Goal: Transaction & Acquisition: Purchase product/service

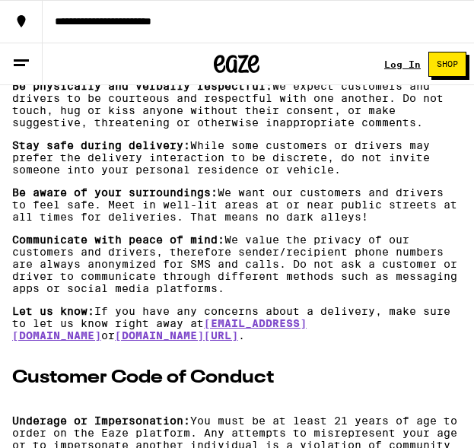
click at [190, 295] on p "Communicate with peace of mind: We value the privacy of our customers and drive…" at bounding box center [237, 264] width 450 height 61
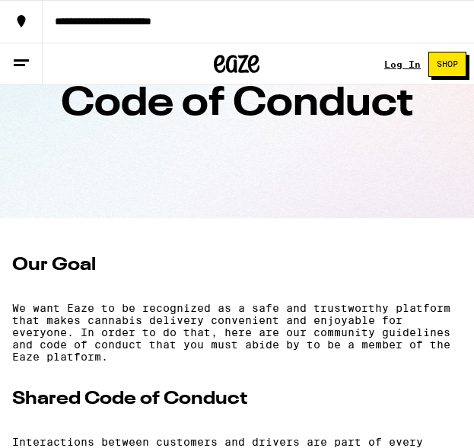
scroll to position [294, 0]
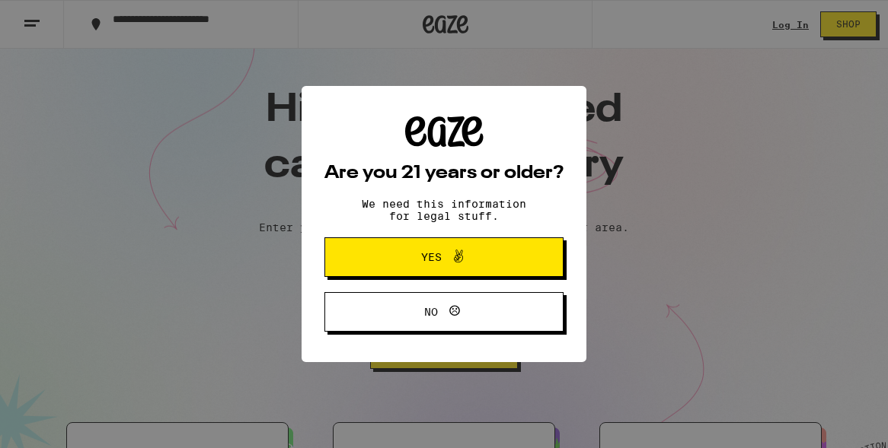
click at [403, 257] on span "Yes" at bounding box center [444, 257] width 116 height 20
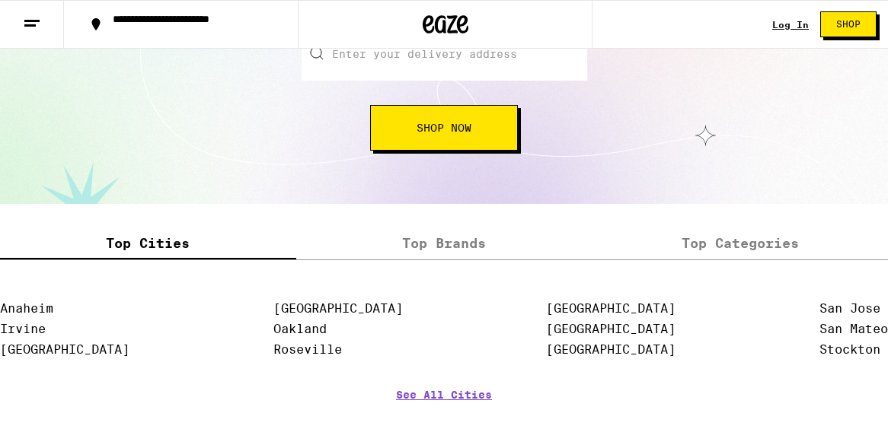
scroll to position [2001, 0]
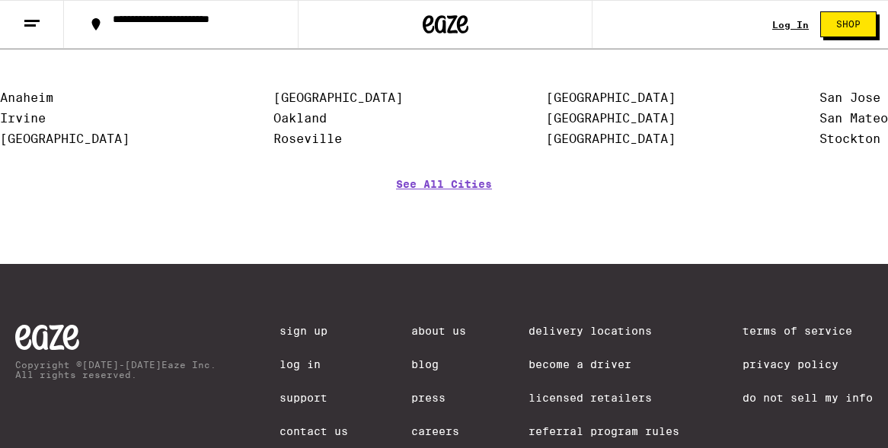
click at [13, 16] on button at bounding box center [32, 25] width 64 height 48
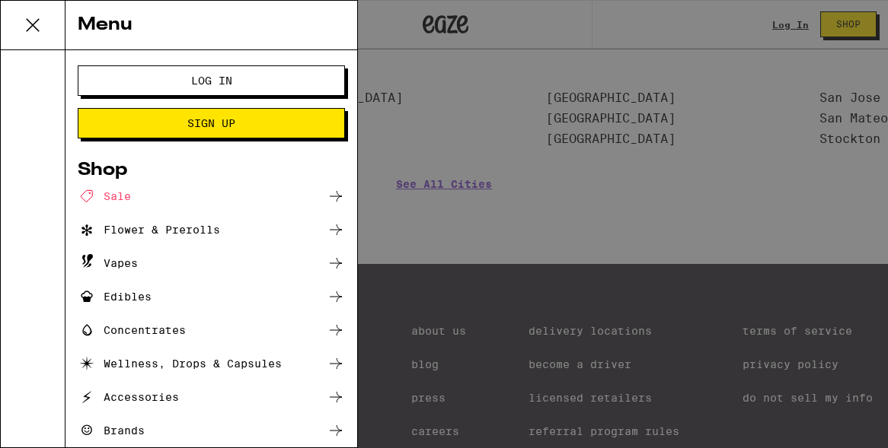
click at [145, 301] on div "Edibles" at bounding box center [115, 297] width 74 height 18
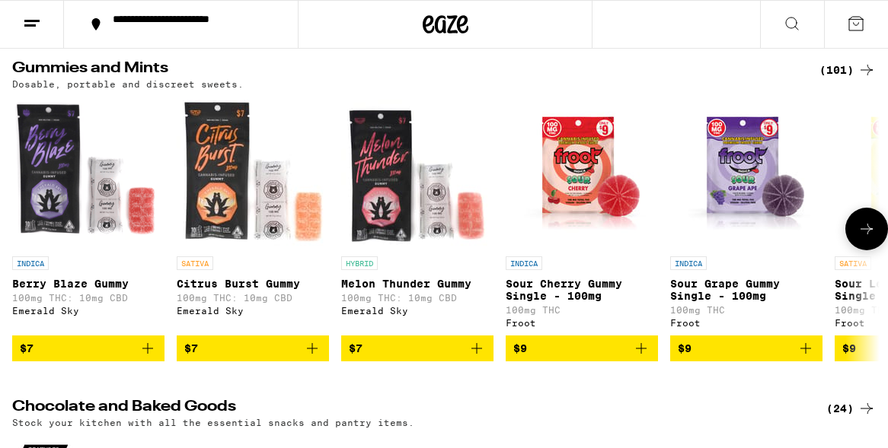
scroll to position [209, 0]
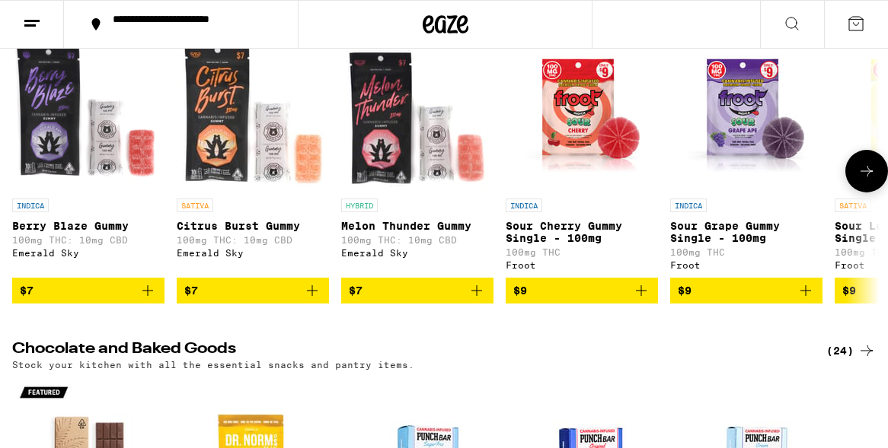
click at [474, 191] on button at bounding box center [866, 171] width 43 height 43
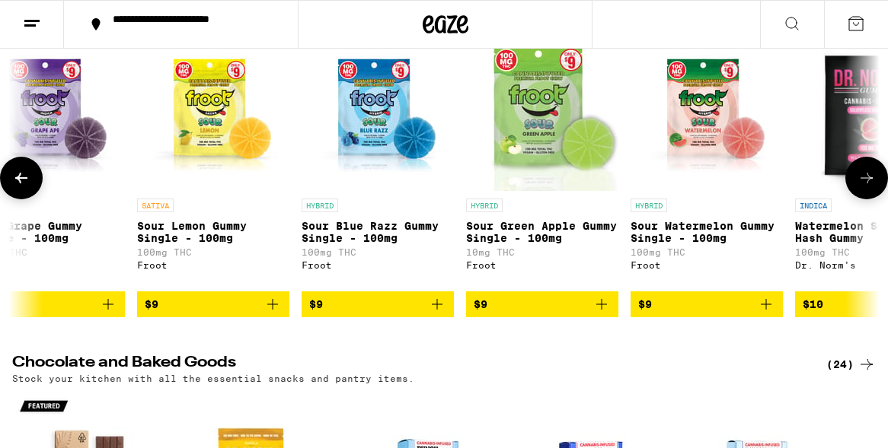
click at [474, 187] on icon at bounding box center [866, 178] width 18 height 18
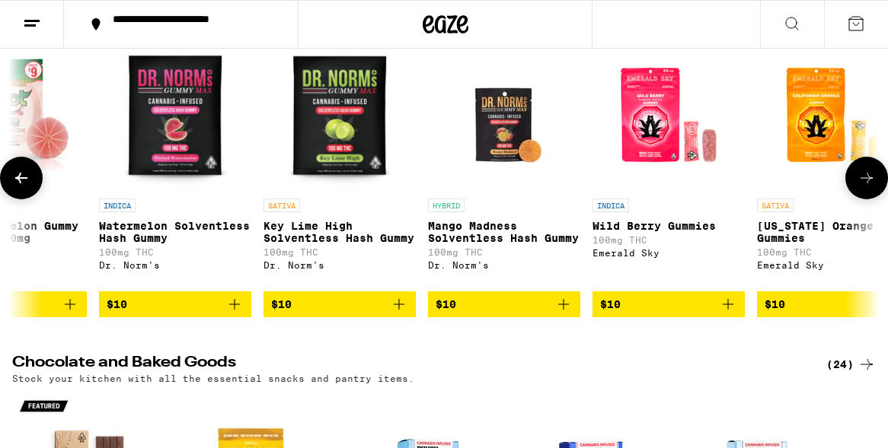
scroll to position [0, 1395]
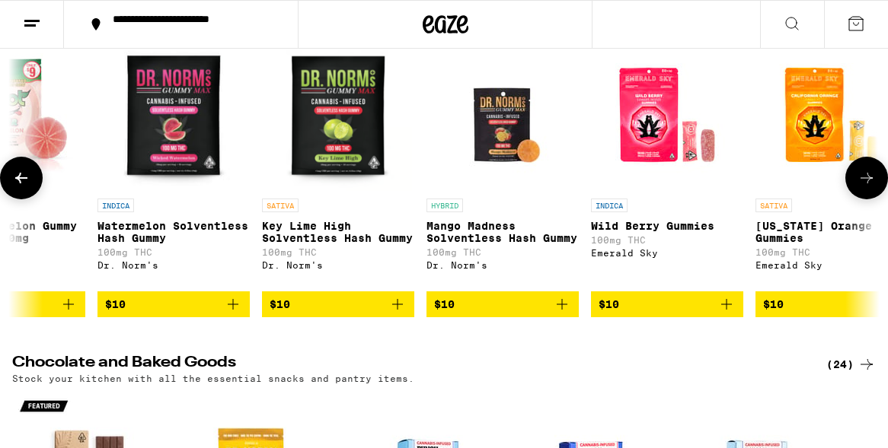
click at [474, 187] on icon at bounding box center [866, 178] width 18 height 18
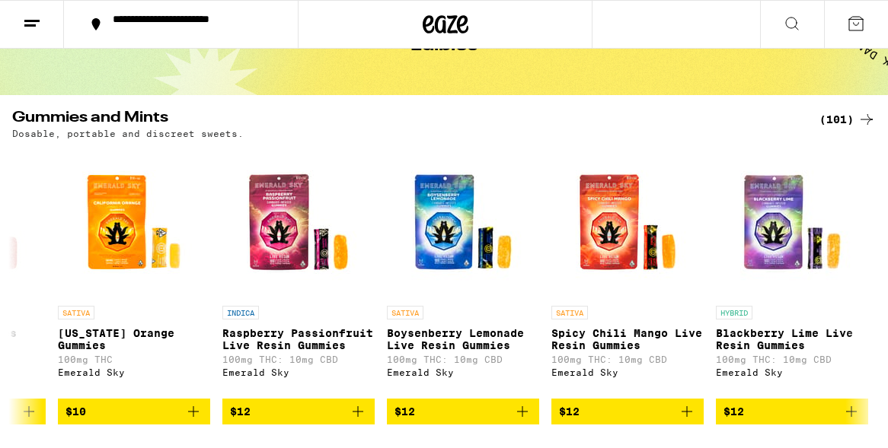
scroll to position [212, 0]
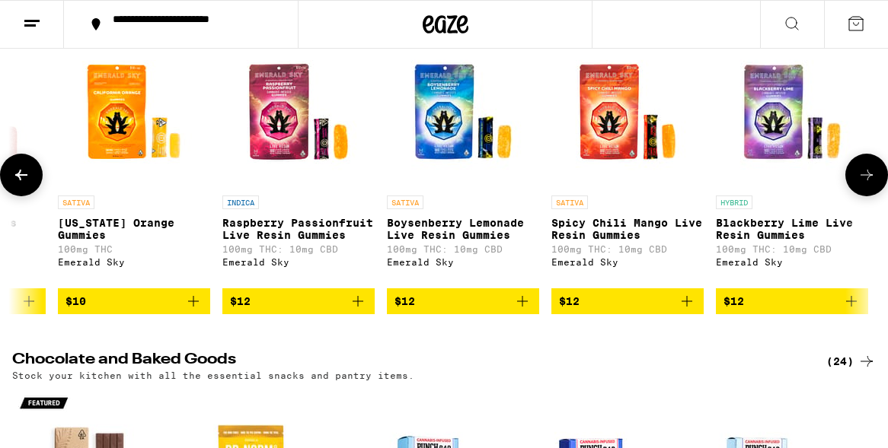
click at [26, 180] on icon at bounding box center [21, 175] width 18 height 18
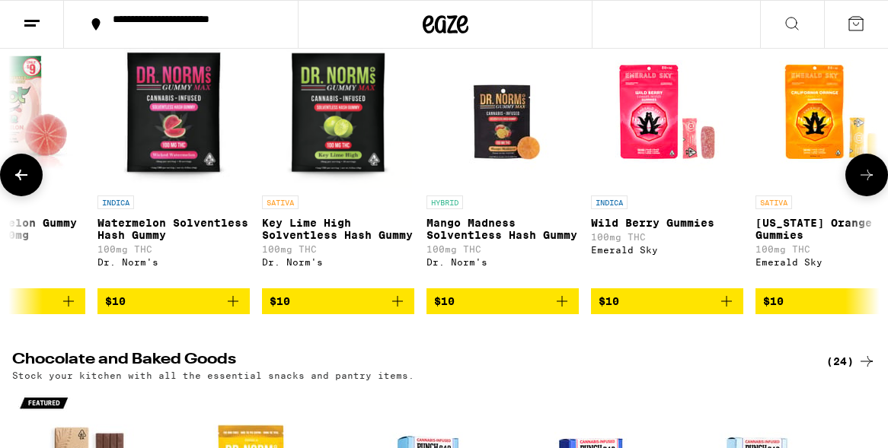
click at [26, 180] on icon at bounding box center [21, 175] width 18 height 18
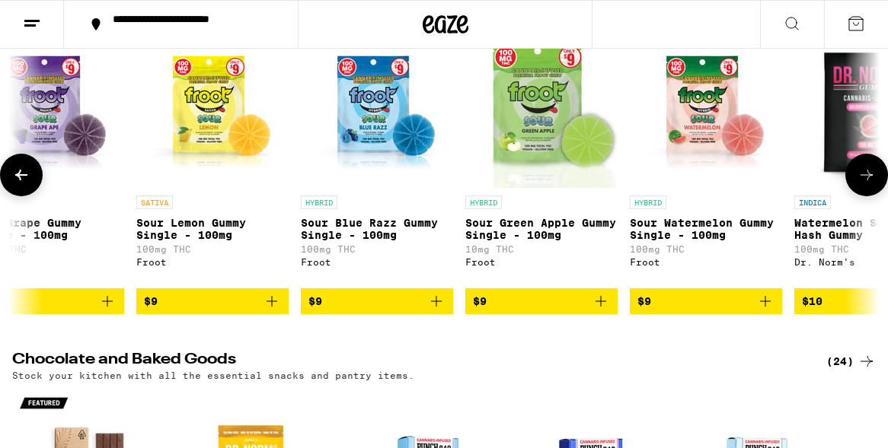
scroll to position [0, 697]
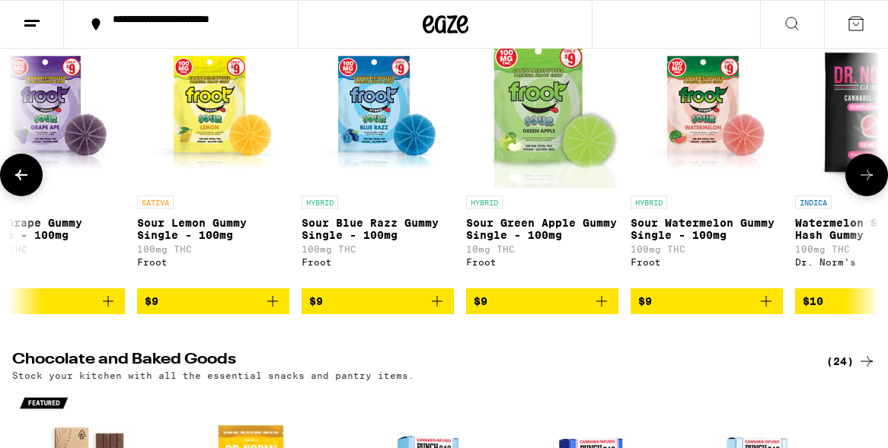
click at [26, 180] on icon at bounding box center [21, 175] width 18 height 18
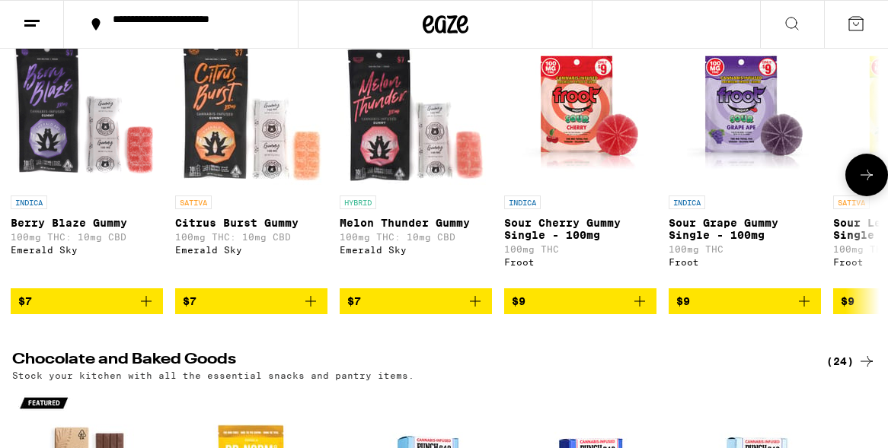
scroll to position [0, 0]
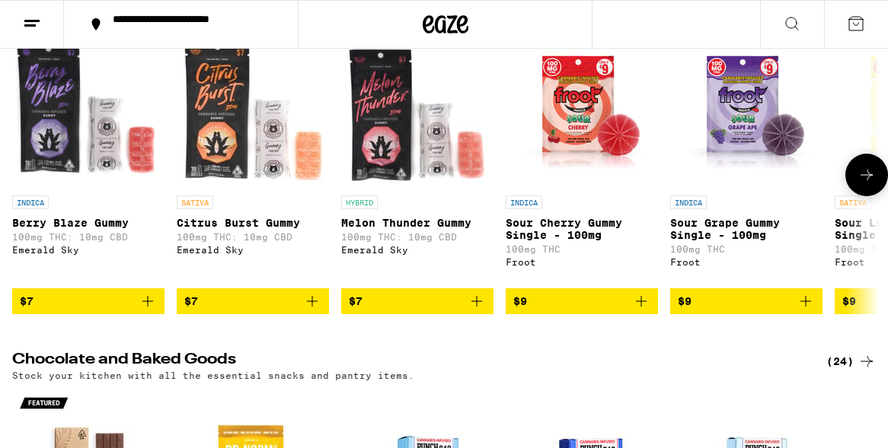
click at [474, 311] on icon "Add to bag" at bounding box center [805, 301] width 18 height 18
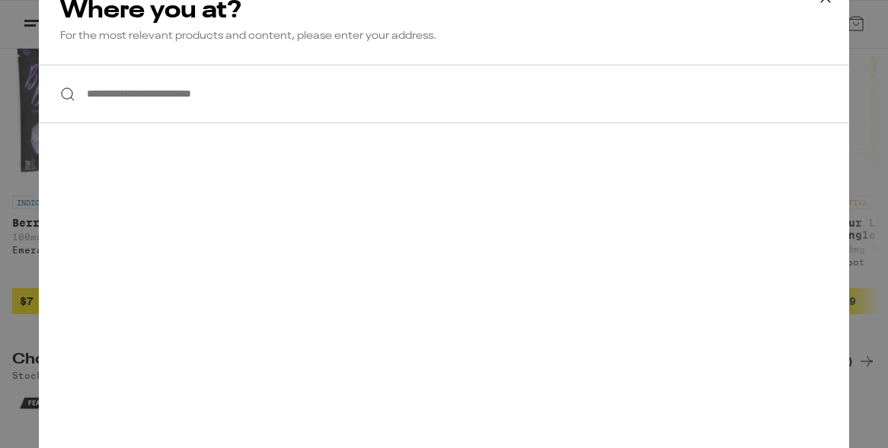
click at [272, 109] on input "**********" at bounding box center [444, 94] width 810 height 59
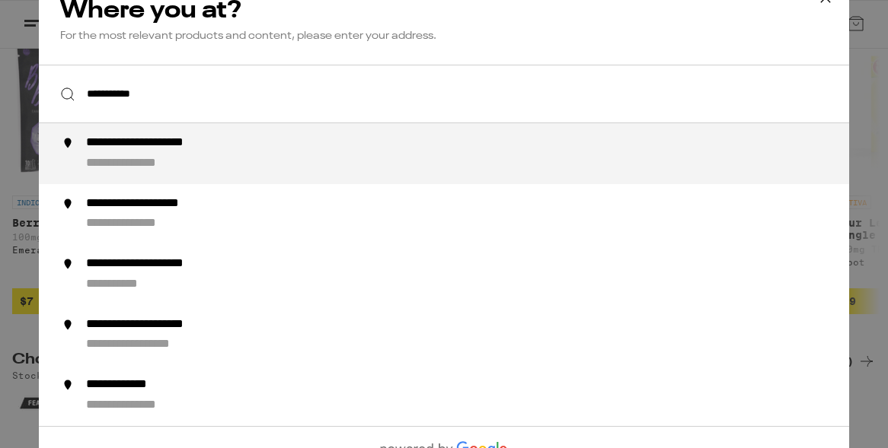
click at [260, 155] on div "**********" at bounding box center [474, 154] width 777 height 37
type input "**********"
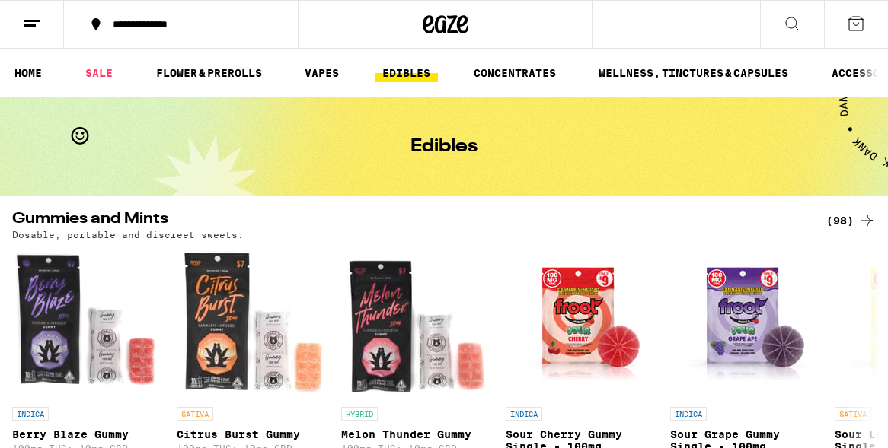
click at [474, 27] on icon at bounding box center [856, 23] width 18 height 18
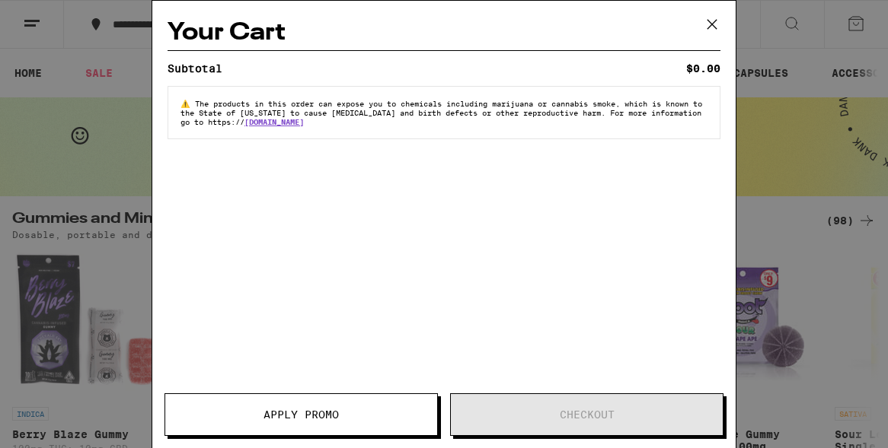
click at [474, 17] on icon at bounding box center [711, 24] width 23 height 23
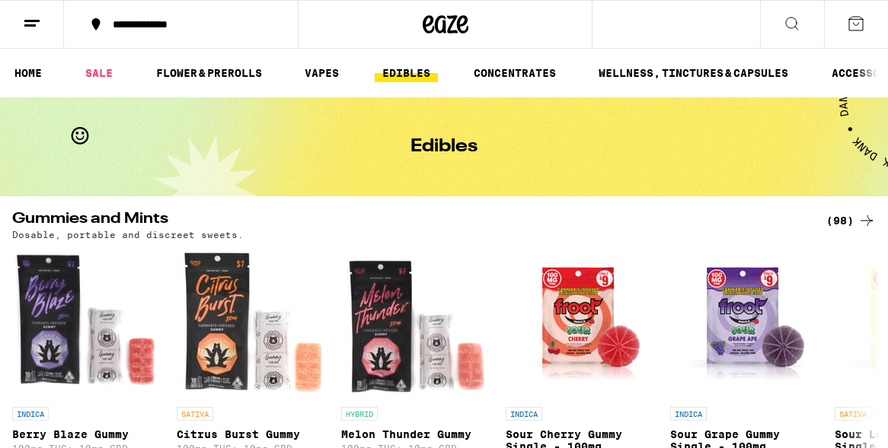
scroll to position [197, 0]
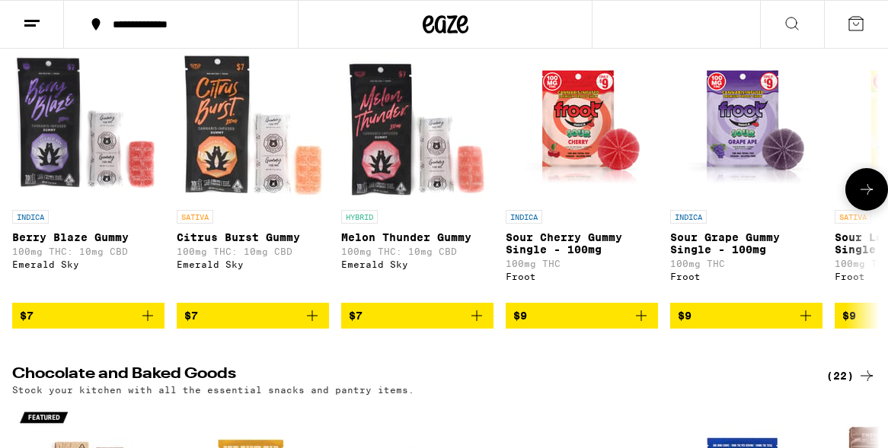
click at [474, 325] on icon "Add to bag" at bounding box center [805, 316] width 18 height 18
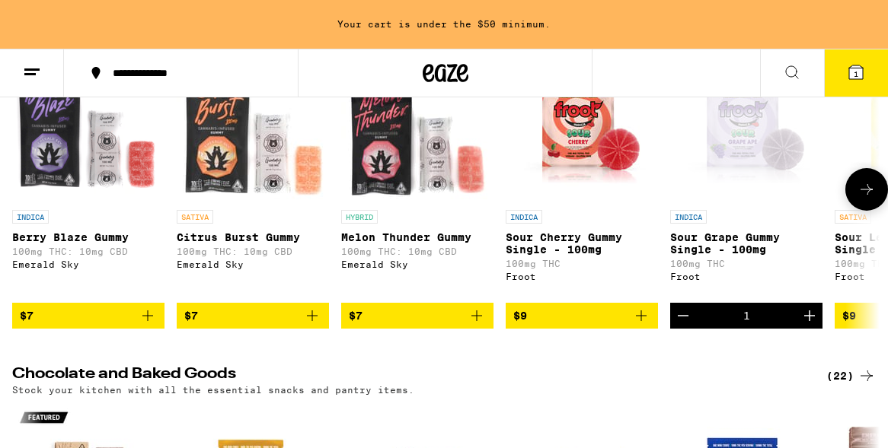
scroll to position [0, 0]
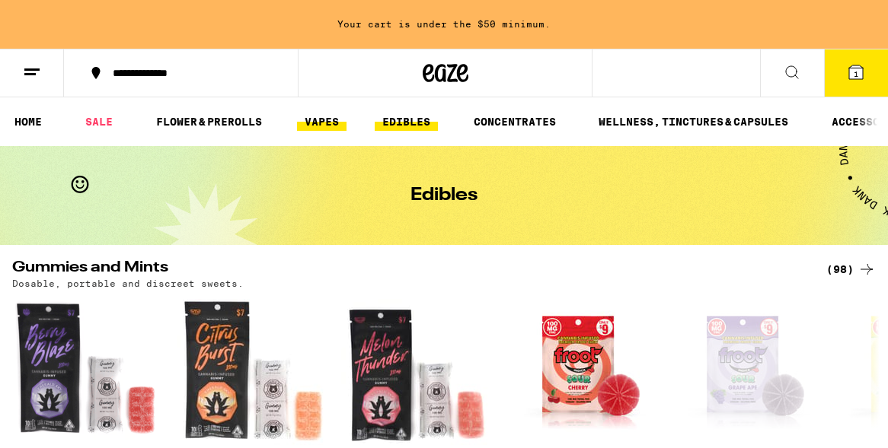
click at [305, 122] on link "VAPES" at bounding box center [321, 122] width 49 height 18
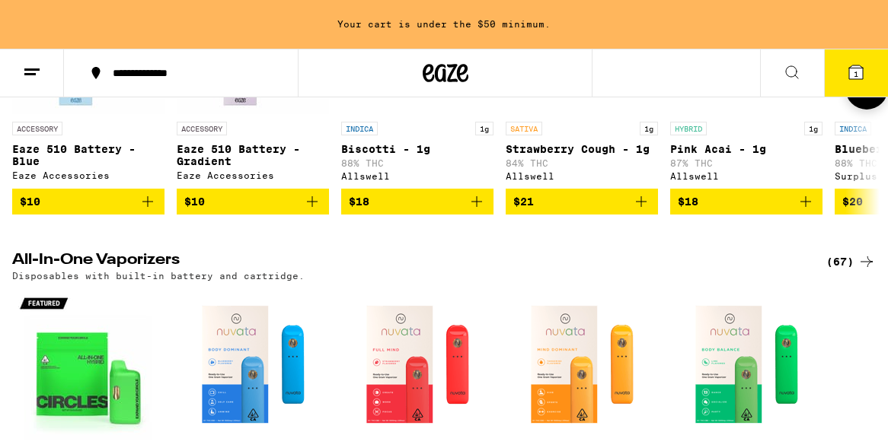
scroll to position [480, 0]
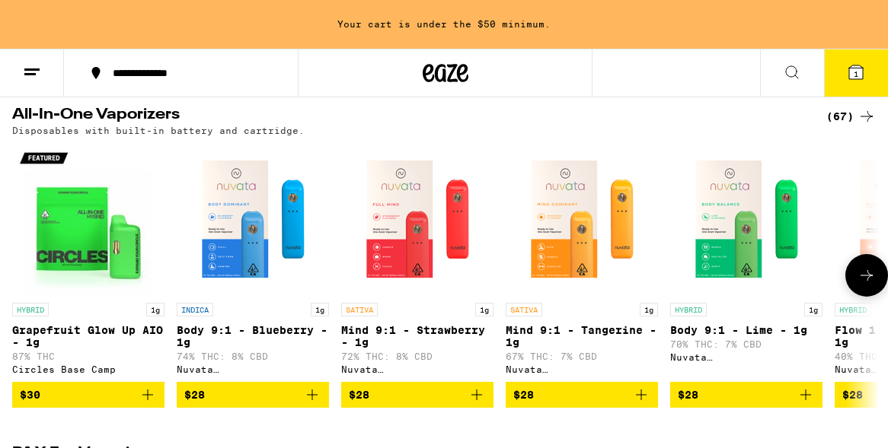
click at [474, 292] on button at bounding box center [866, 275] width 43 height 43
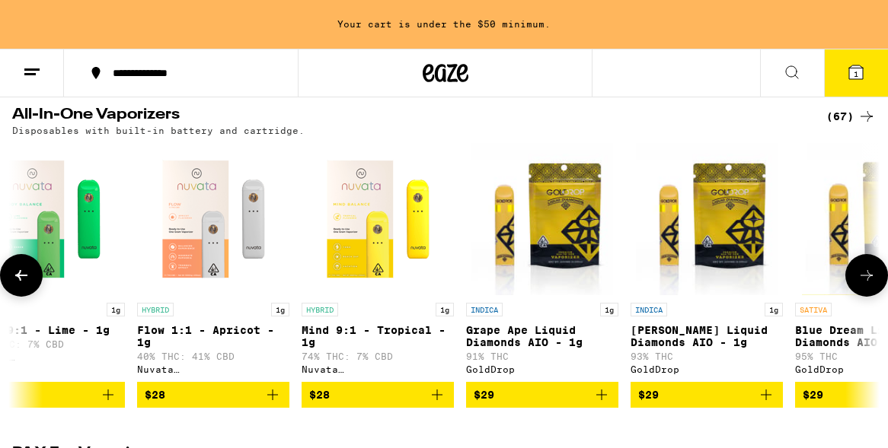
click at [474, 292] on button at bounding box center [866, 275] width 43 height 43
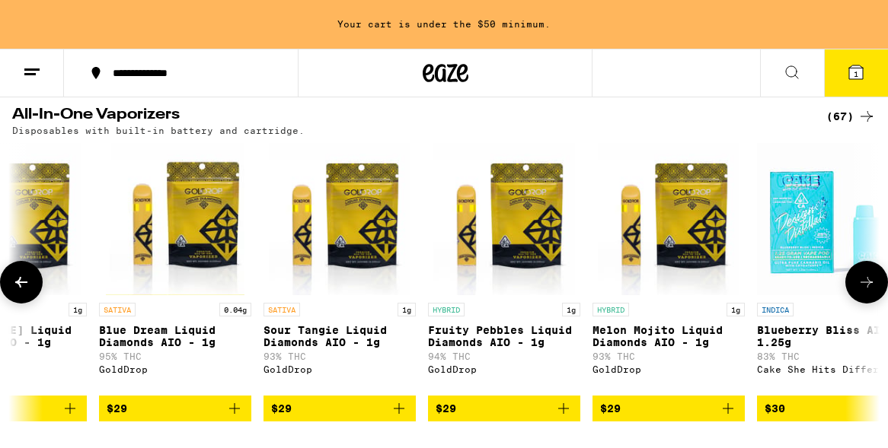
scroll to position [0, 1395]
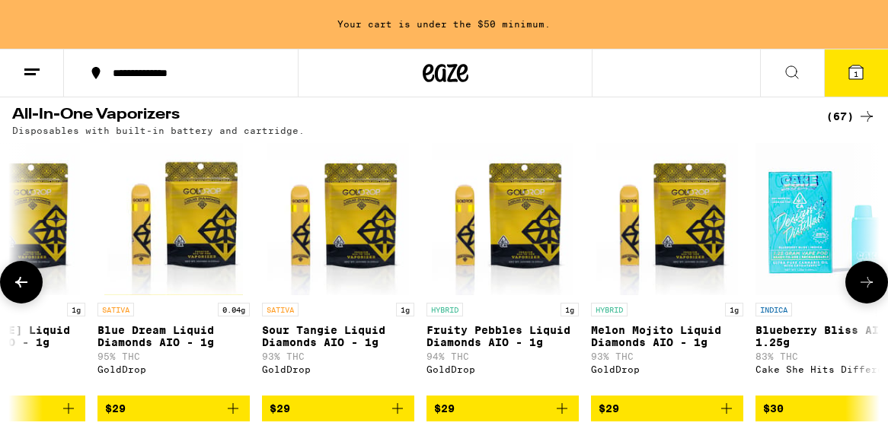
click at [474, 289] on icon at bounding box center [866, 282] width 18 height 18
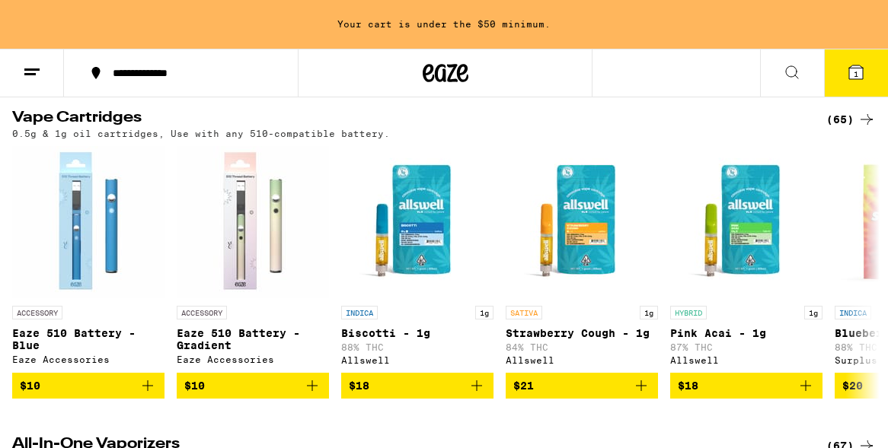
scroll to position [0, 0]
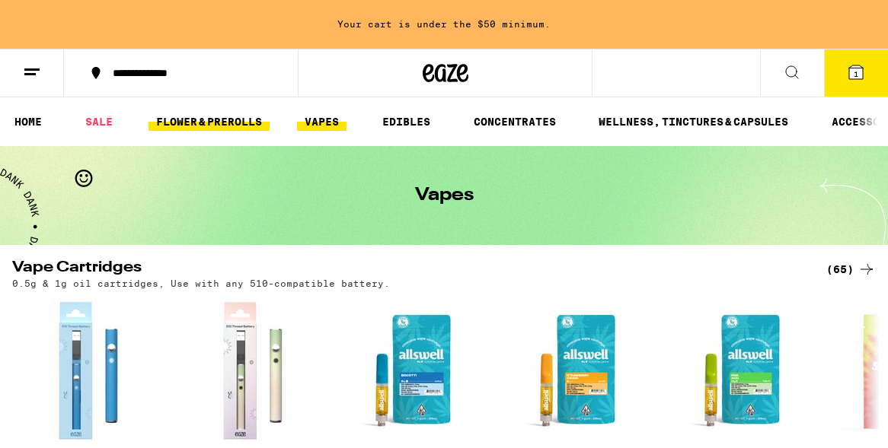
click at [208, 120] on link "FLOWER & PREROLLS" at bounding box center [208, 122] width 121 height 18
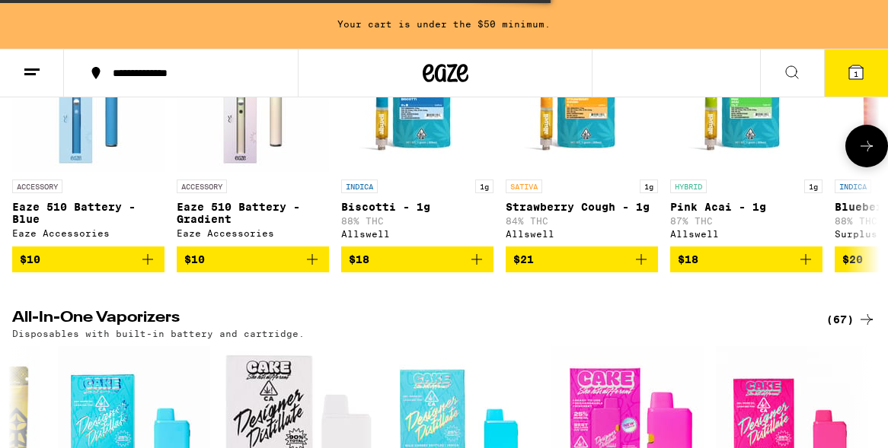
scroll to position [334, 0]
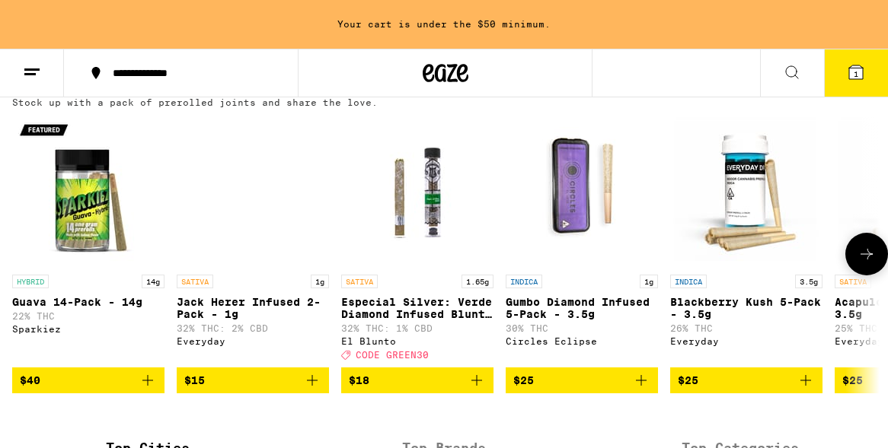
scroll to position [1219, 0]
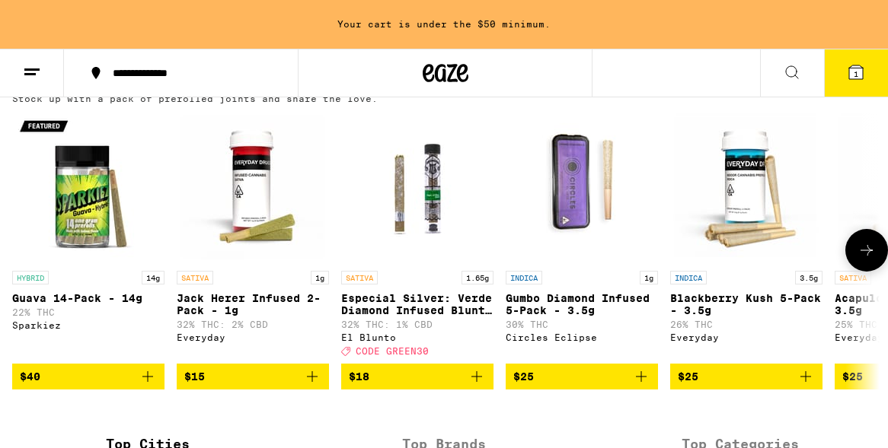
click at [474, 386] on icon "Add to bag" at bounding box center [641, 377] width 18 height 18
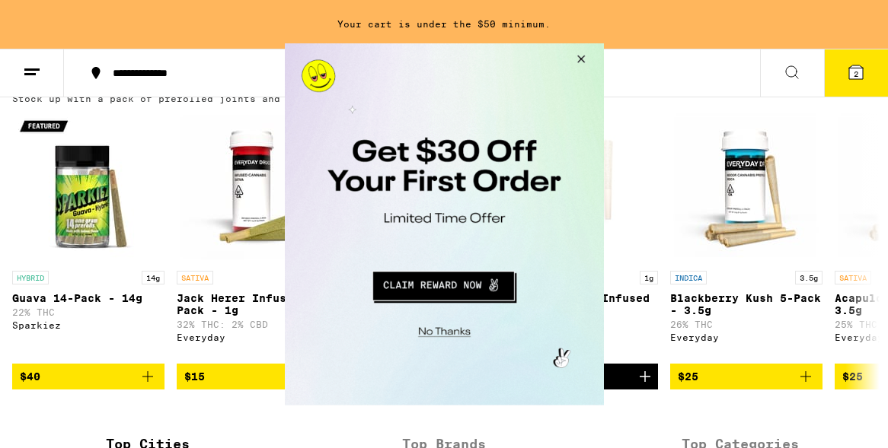
click at [438, 330] on button "Close Modal" at bounding box center [441, 329] width 310 height 24
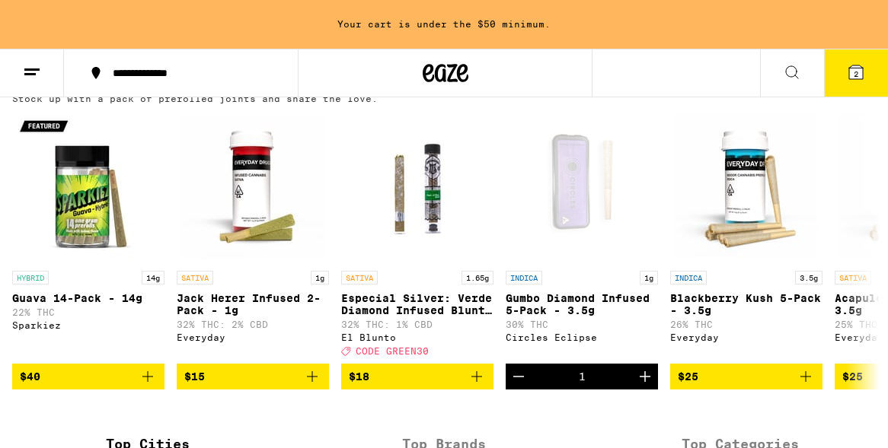
click at [33, 77] on icon at bounding box center [32, 72] width 18 height 18
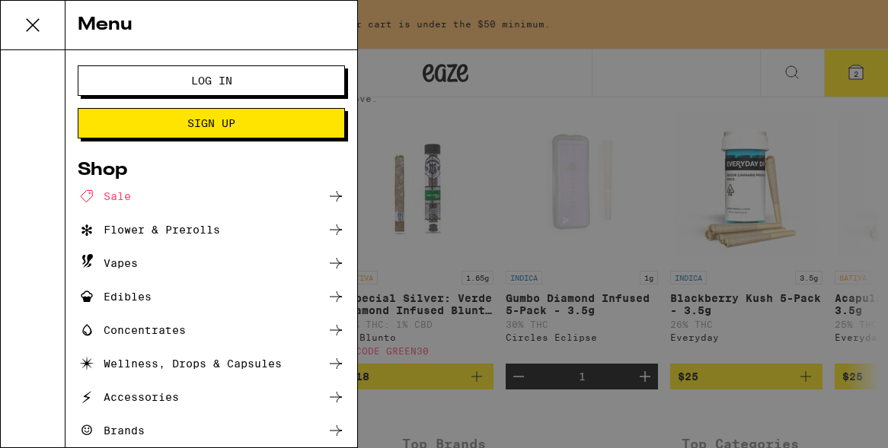
click at [148, 297] on div "Edibles" at bounding box center [115, 297] width 74 height 18
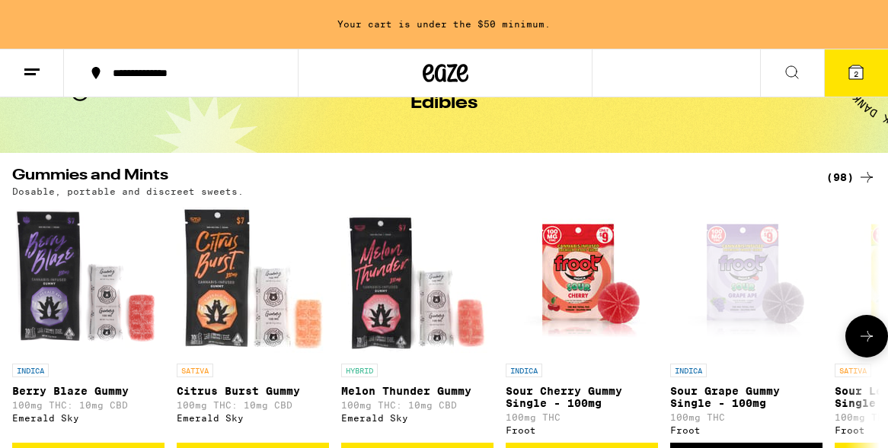
scroll to position [52, 0]
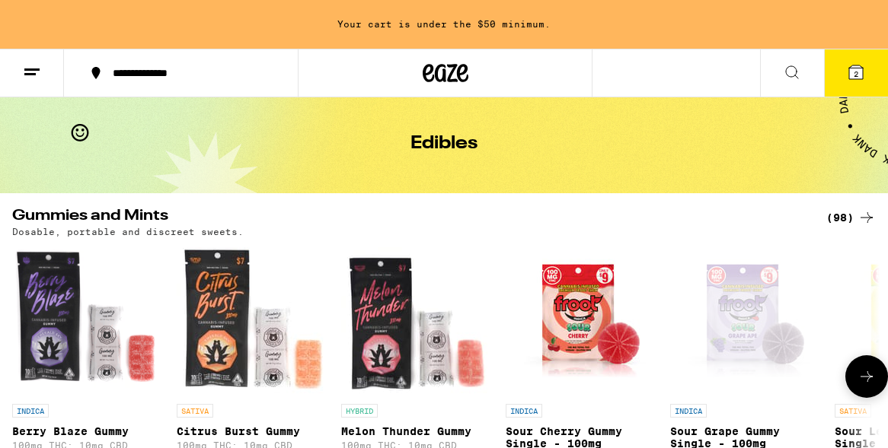
click at [474, 375] on icon at bounding box center [866, 377] width 18 height 18
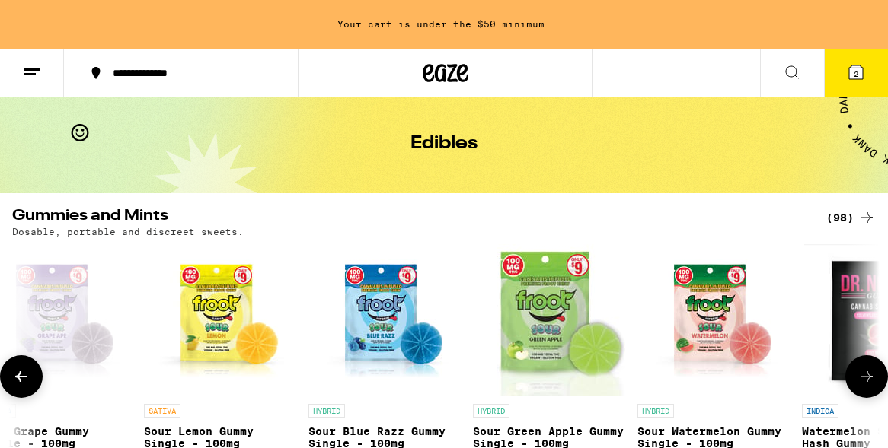
scroll to position [0, 697]
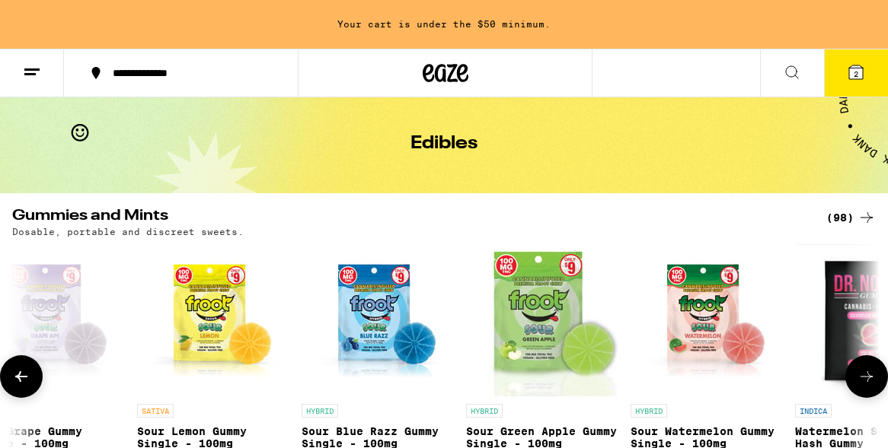
click at [474, 375] on icon at bounding box center [866, 377] width 18 height 18
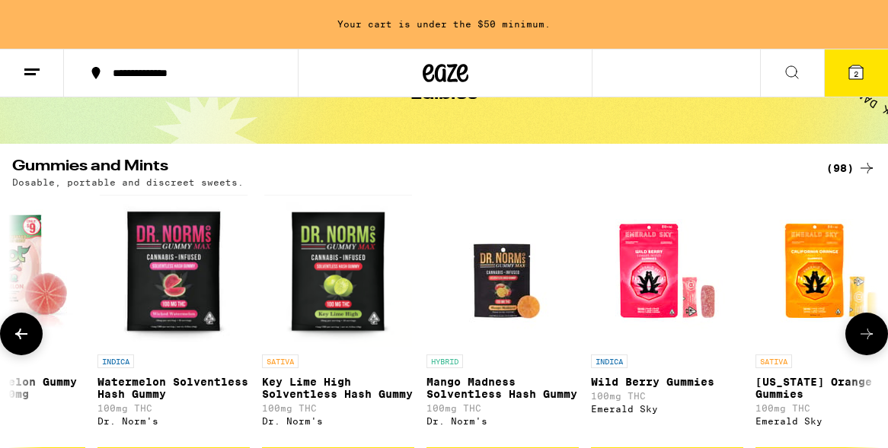
scroll to position [95, 0]
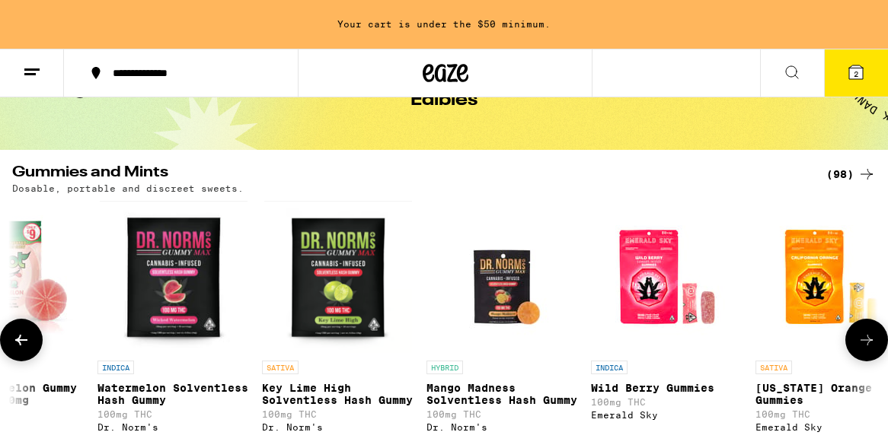
click at [474, 341] on icon at bounding box center [866, 340] width 18 height 18
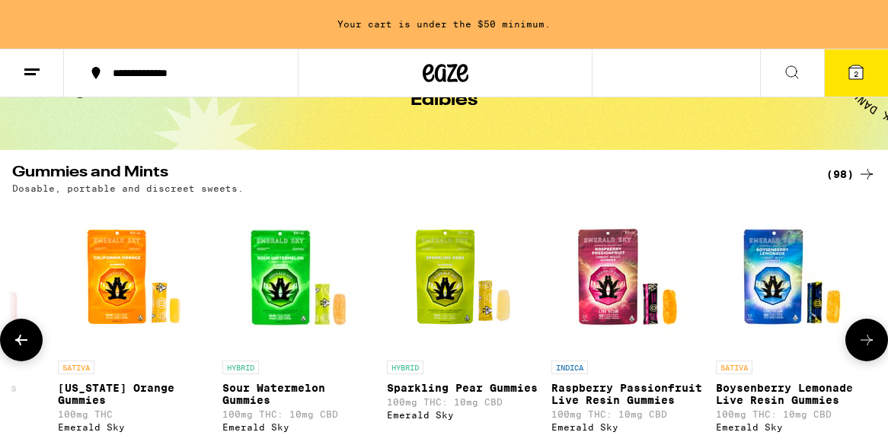
click at [474, 341] on icon at bounding box center [866, 340] width 18 height 18
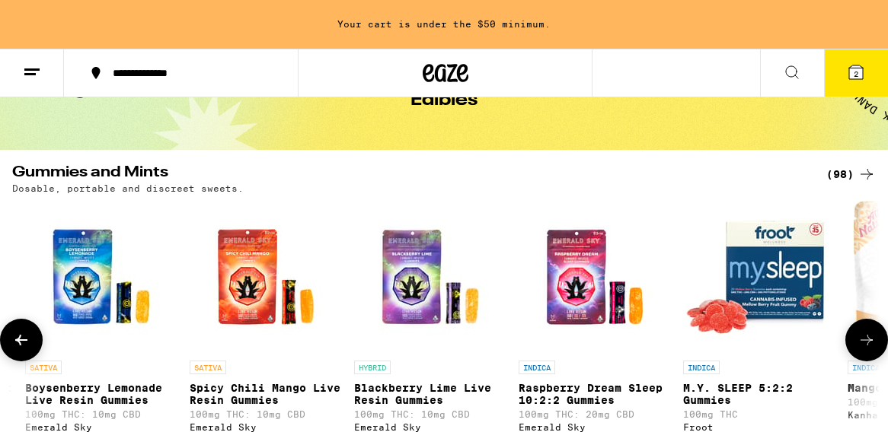
click at [474, 341] on icon at bounding box center [866, 340] width 18 height 18
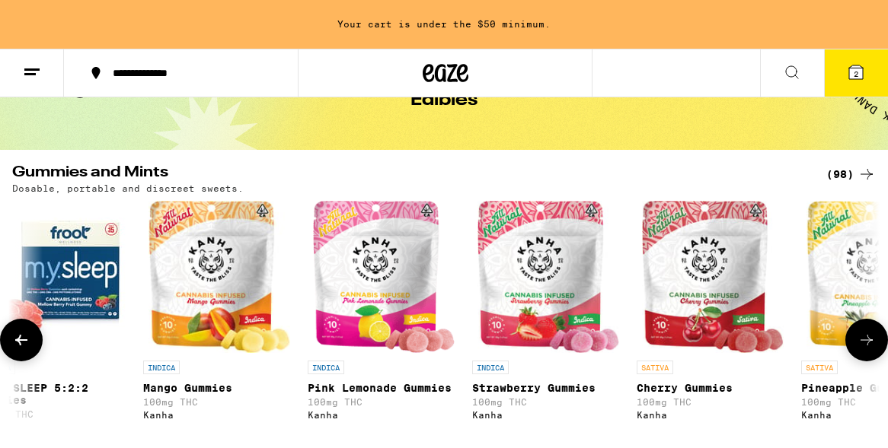
click at [474, 341] on icon at bounding box center [866, 340] width 18 height 18
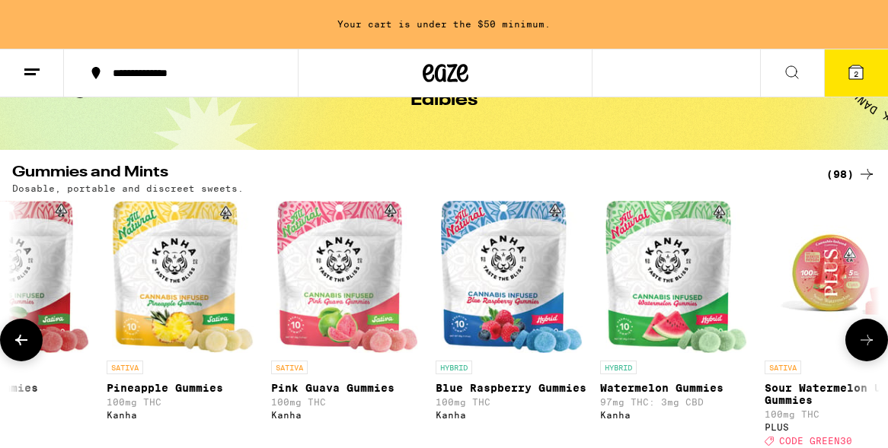
click at [474, 341] on icon at bounding box center [866, 340] width 18 height 18
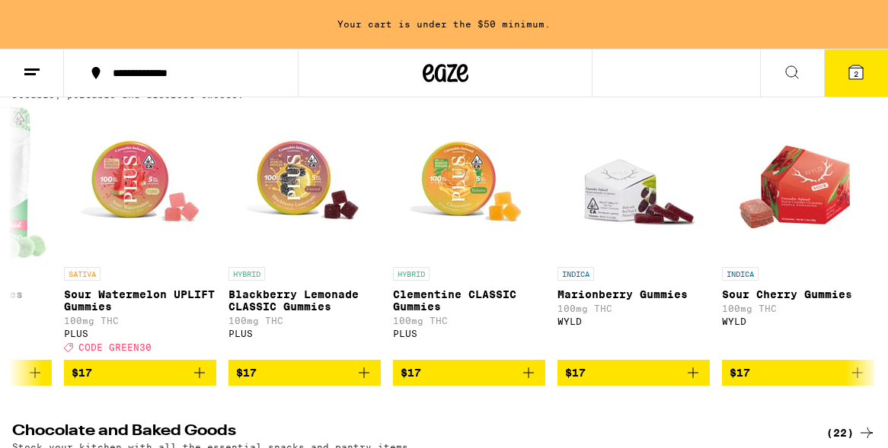
scroll to position [248, 0]
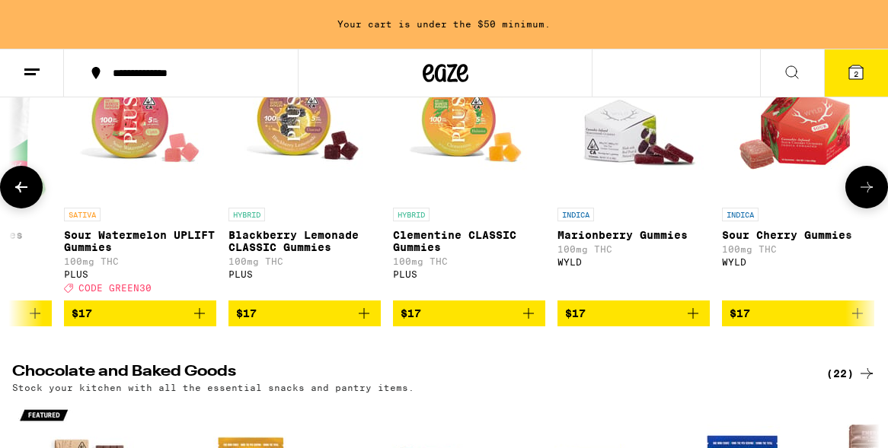
click at [201, 323] on icon "Add to bag" at bounding box center [199, 314] width 18 height 18
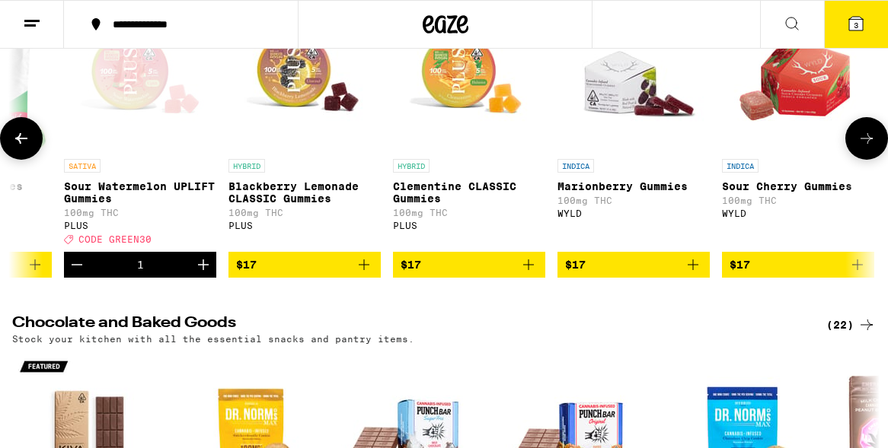
scroll to position [199, 0]
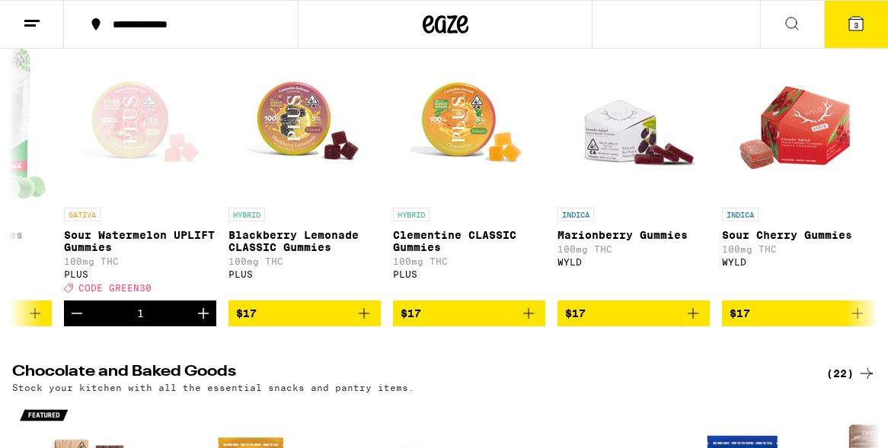
click at [474, 24] on icon at bounding box center [856, 23] width 18 height 18
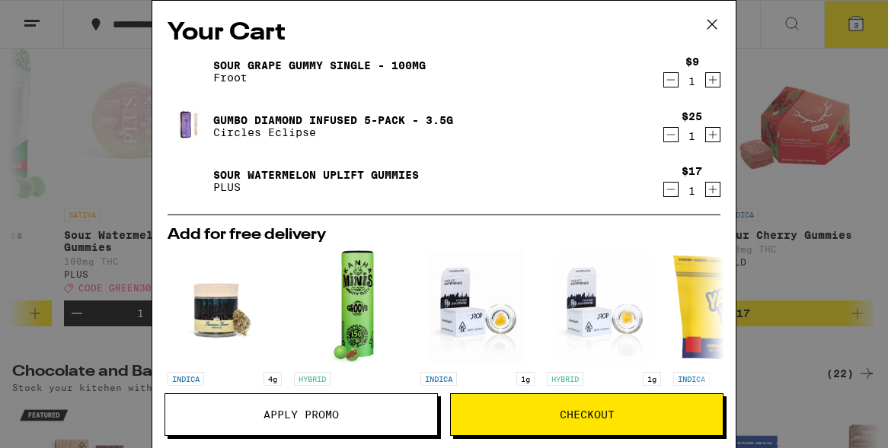
scroll to position [215, 0]
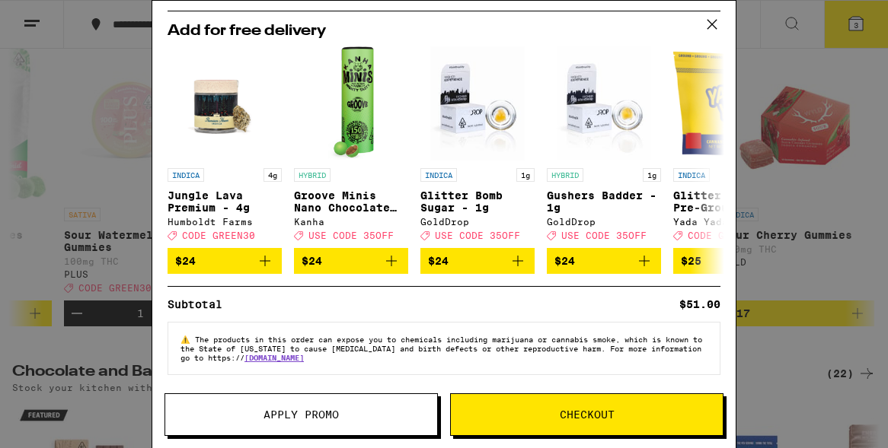
click at [474, 407] on button "Checkout" at bounding box center [586, 415] width 273 height 43
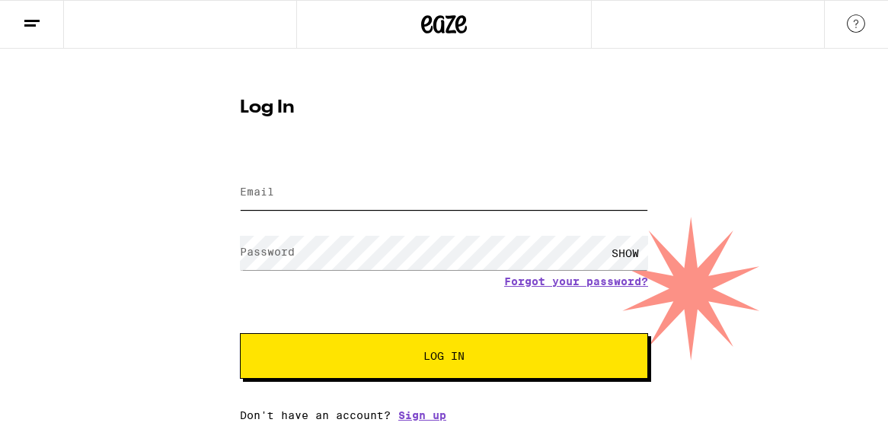
click at [323, 190] on input "Email" at bounding box center [444, 193] width 408 height 34
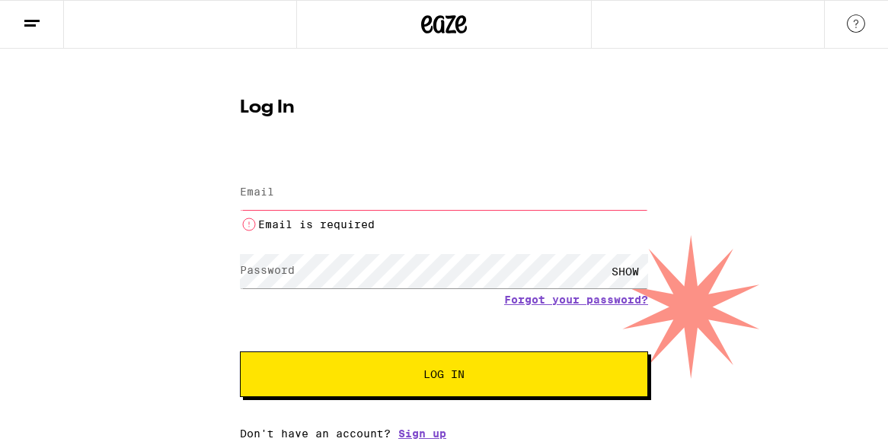
click at [474, 265] on div "Log In Email Email Email is required Password Password SHOW Forgot your passwor…" at bounding box center [444, 244] width 888 height 391
click at [421, 430] on link "Sign up" at bounding box center [422, 434] width 48 height 12
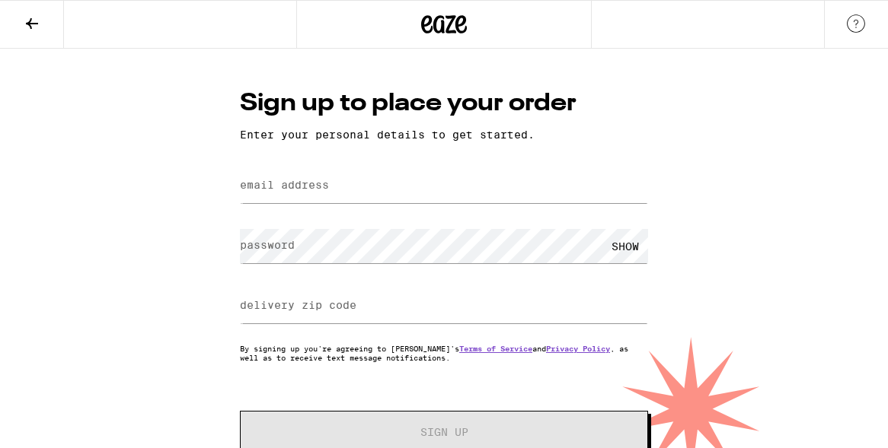
click at [311, 191] on label "email address" at bounding box center [284, 185] width 89 height 12
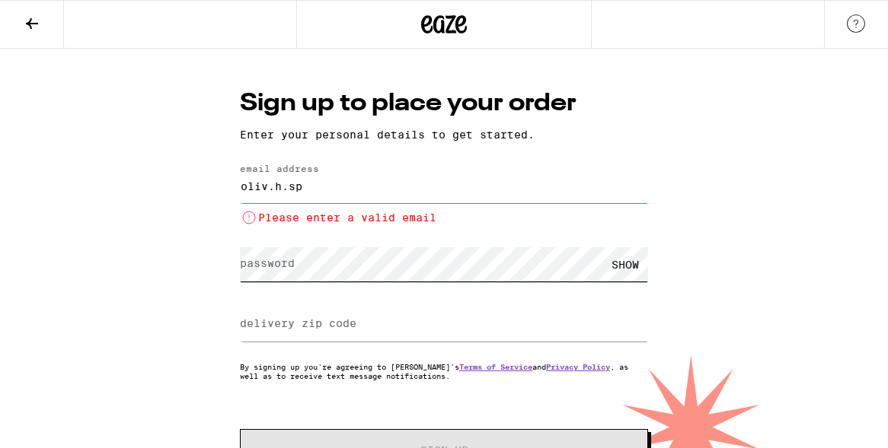
click at [354, 245] on div "SHOW" at bounding box center [444, 264] width 408 height 45
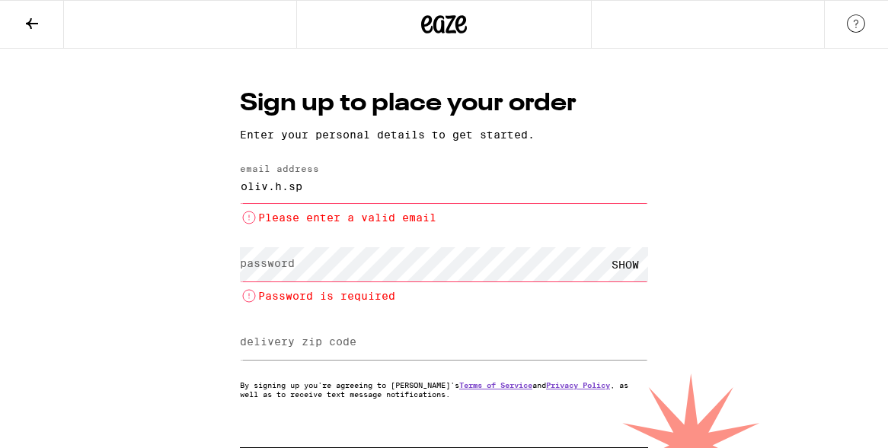
click at [349, 182] on input "oliv.h.sp" at bounding box center [444, 186] width 408 height 34
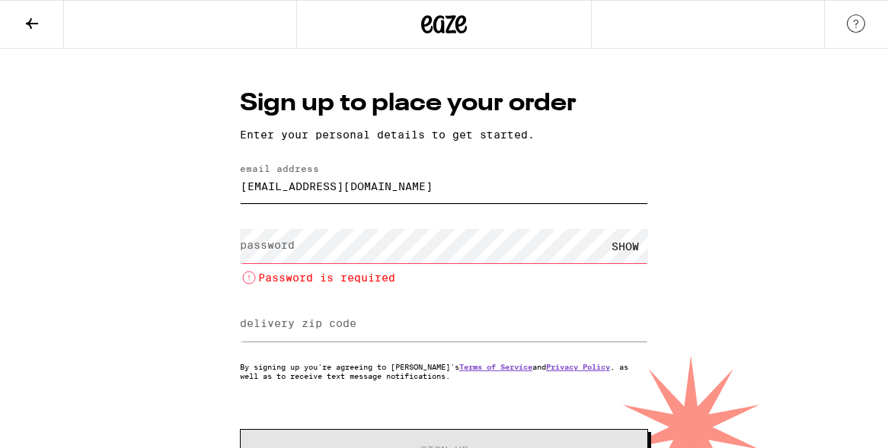
scroll to position [56, 0]
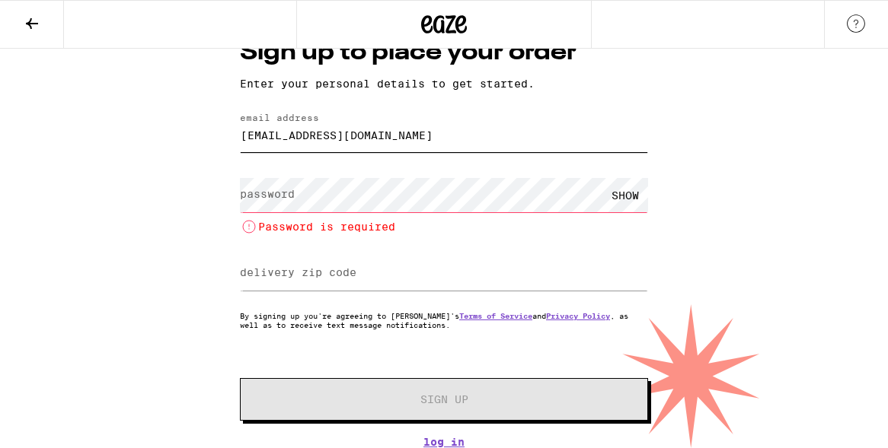
type input "[EMAIL_ADDRESS][DOMAIN_NAME]"
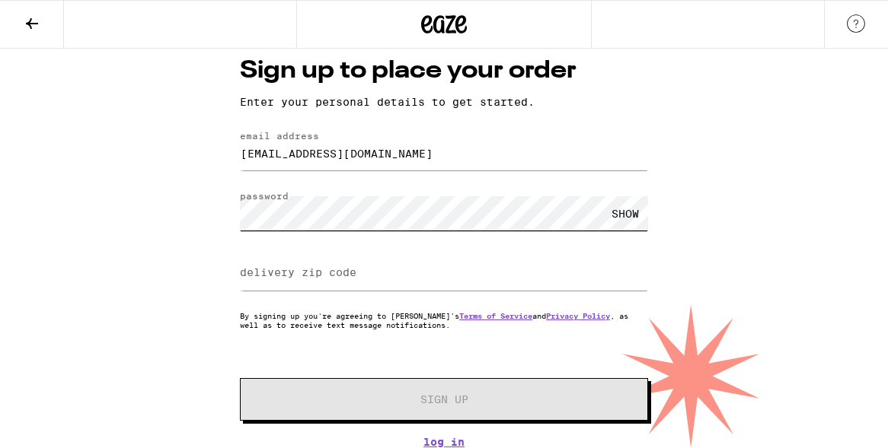
scroll to position [37, 0]
click at [474, 215] on div "SHOW" at bounding box center [625, 213] width 46 height 34
click at [327, 259] on input "delivery zip code" at bounding box center [444, 274] width 408 height 34
type input "1"
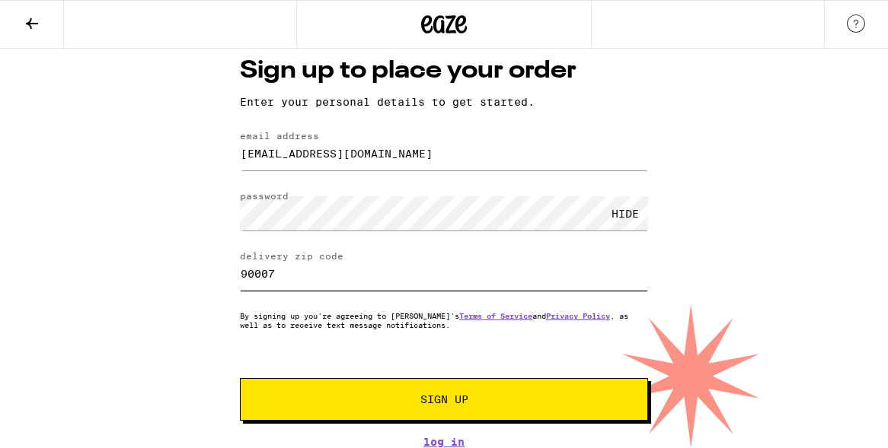
type input "90007"
click at [387, 403] on button "Sign Up" at bounding box center [444, 399] width 408 height 43
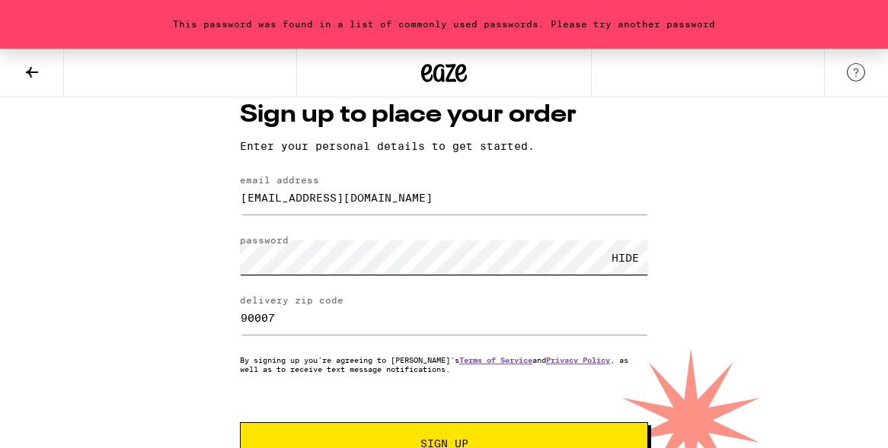
click at [185, 261] on div "This password was found in a list of commonly used passwords. Please try anothe…" at bounding box center [444, 251] width 888 height 481
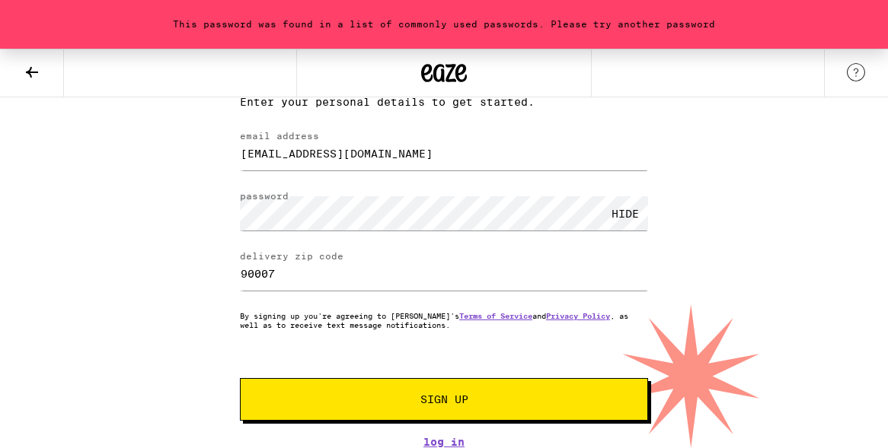
click at [345, 397] on span "Sign Up" at bounding box center [443, 399] width 303 height 11
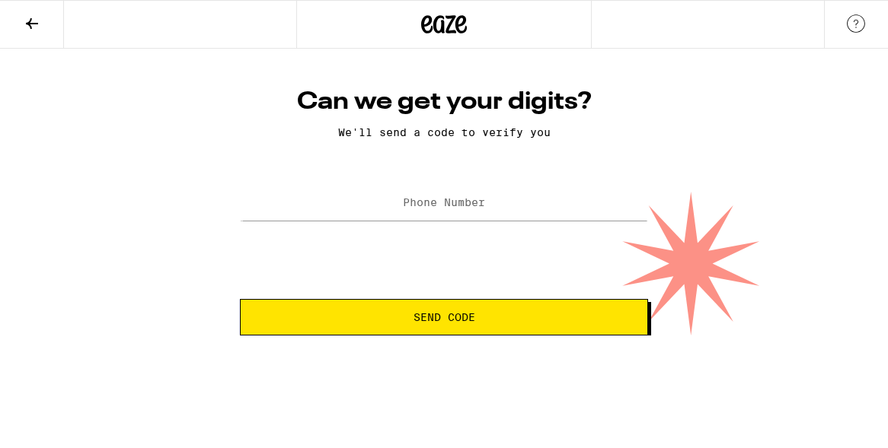
click at [474, 207] on label "Phone Number" at bounding box center [444, 202] width 82 height 12
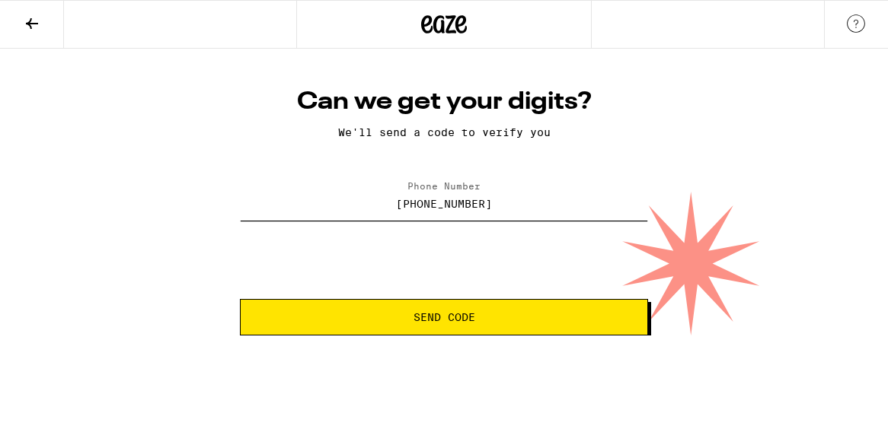
type input "[PHONE_NUMBER]"
click at [474, 324] on button "Send Code" at bounding box center [444, 317] width 408 height 37
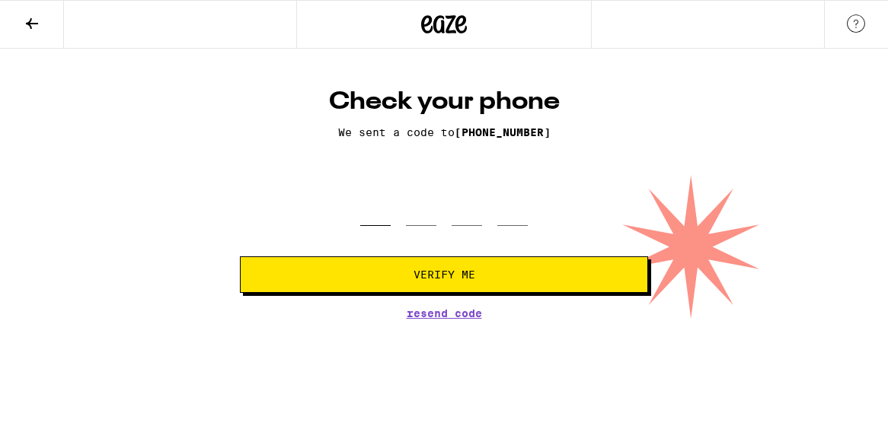
click at [381, 218] on input "tel" at bounding box center [375, 203] width 30 height 45
type input "0"
type input "4"
type input "3"
type input "1"
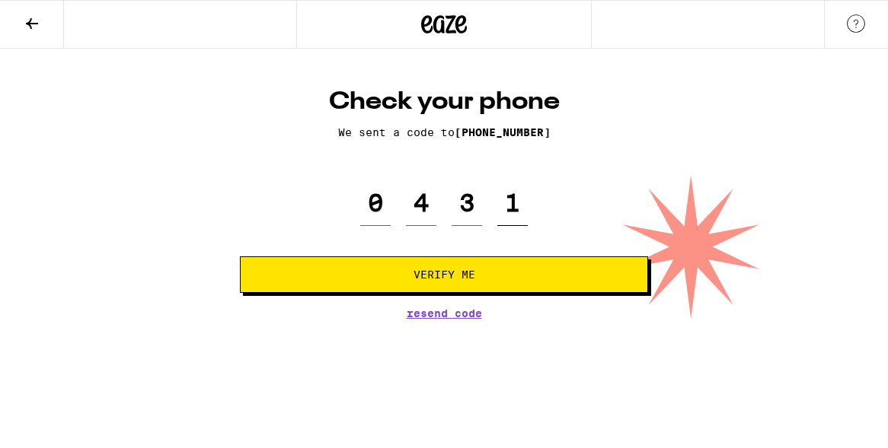
click at [240, 257] on button "Verify Me" at bounding box center [444, 275] width 408 height 37
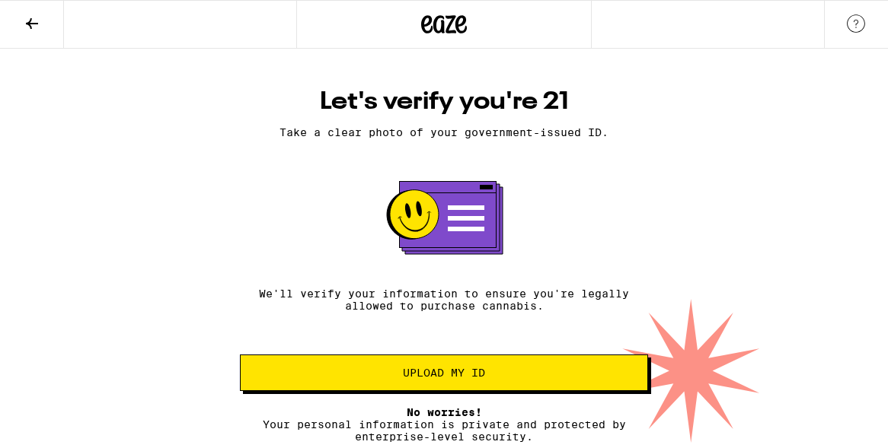
scroll to position [7, 0]
click at [436, 377] on span "Upload my ID" at bounding box center [444, 373] width 82 height 11
click at [441, 377] on span "Upload my ID" at bounding box center [444, 373] width 82 height 11
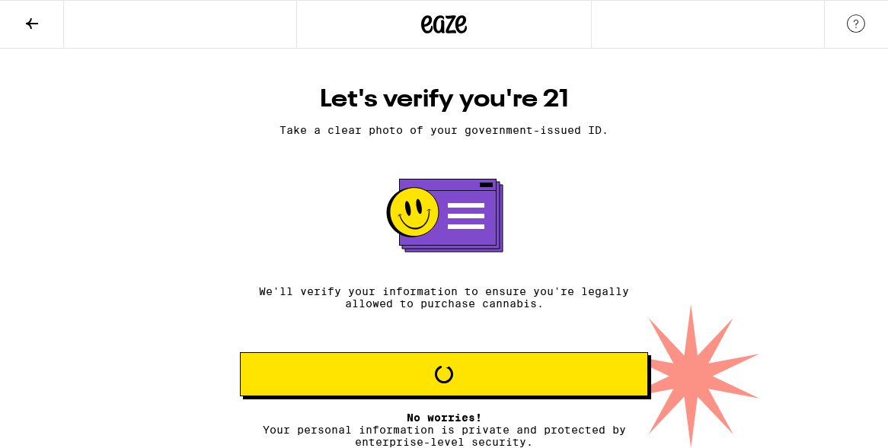
scroll to position [0, 0]
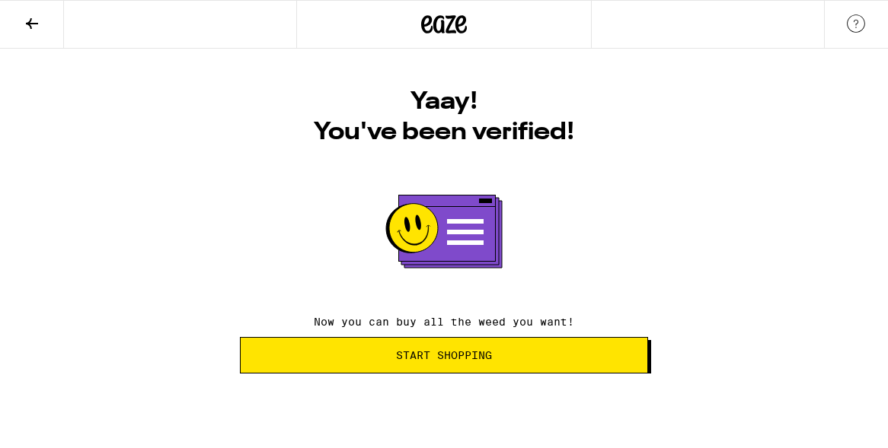
click at [474, 357] on span "Start Shopping" at bounding box center [444, 355] width 96 height 11
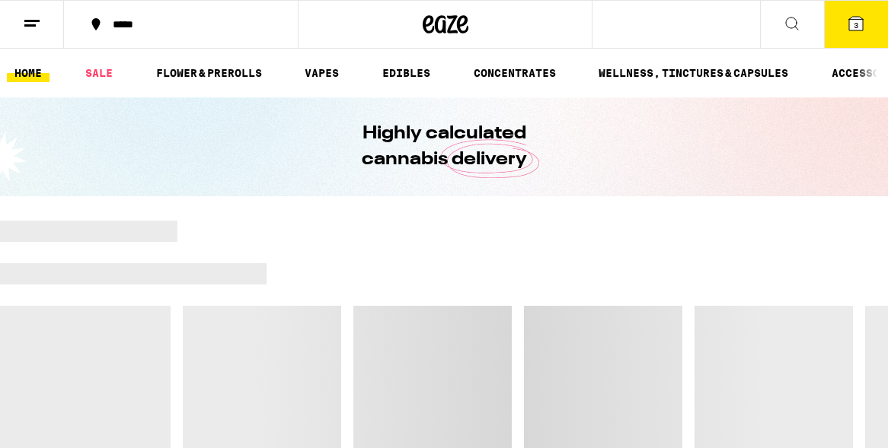
click at [474, 14] on icon at bounding box center [856, 23] width 18 height 18
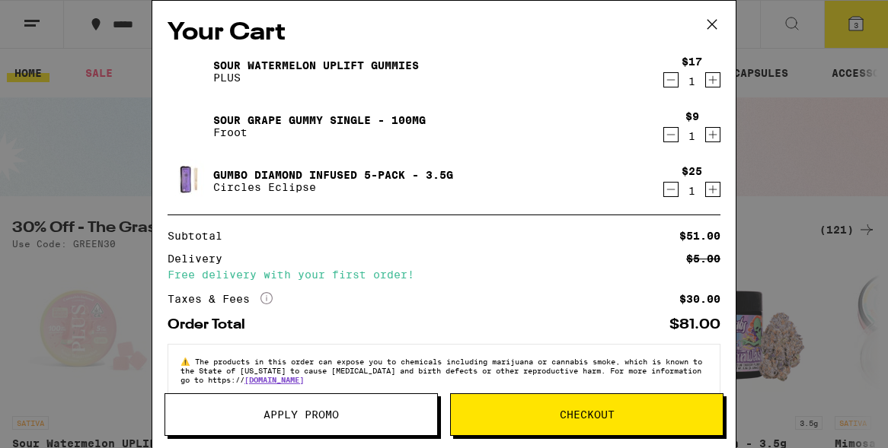
click at [474, 103] on div "Your Cart Sour Watermelon UPLIFT Gummies PLUS $17 1 Sour Grape Gummy Single - 1…" at bounding box center [444, 224] width 888 height 448
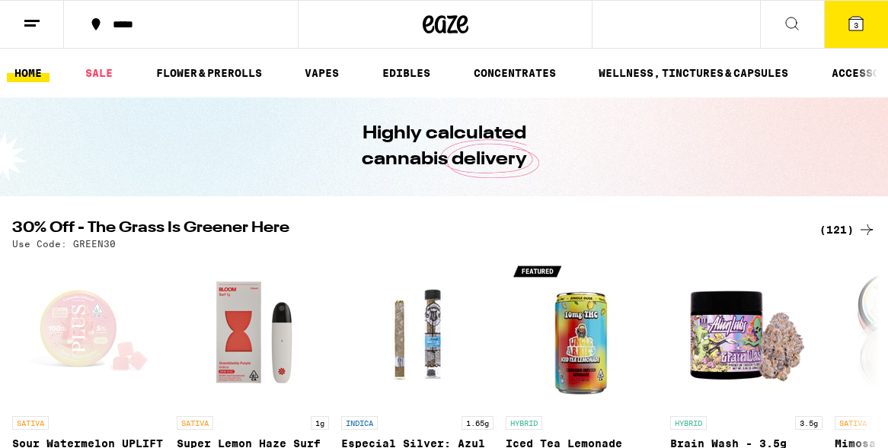
click at [474, 22] on span "3" at bounding box center [855, 25] width 5 height 9
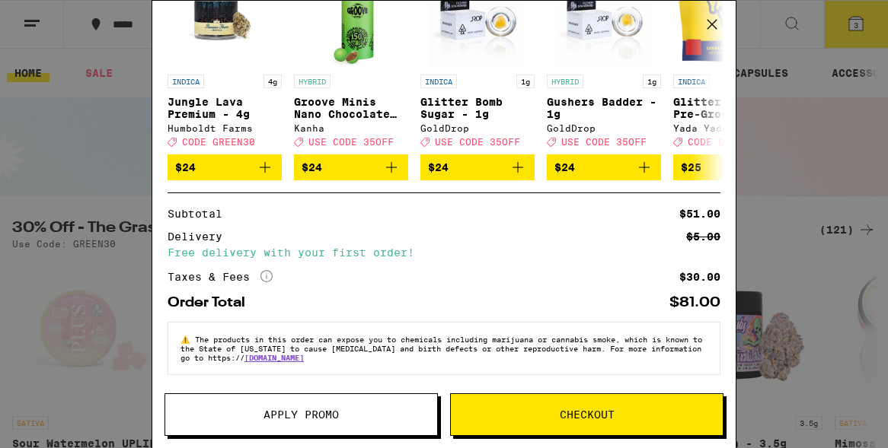
scroll to position [308, 0]
click at [263, 273] on icon "More Info" at bounding box center [266, 276] width 12 height 12
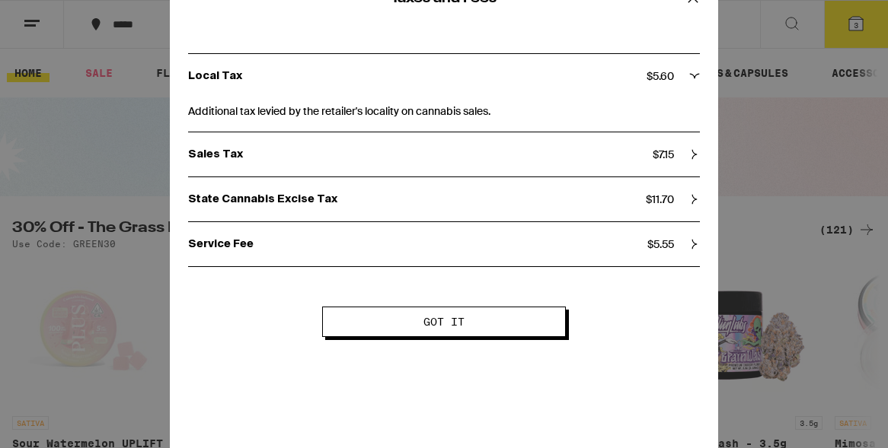
click at [428, 154] on p "Sales Tax" at bounding box center [420, 155] width 464 height 14
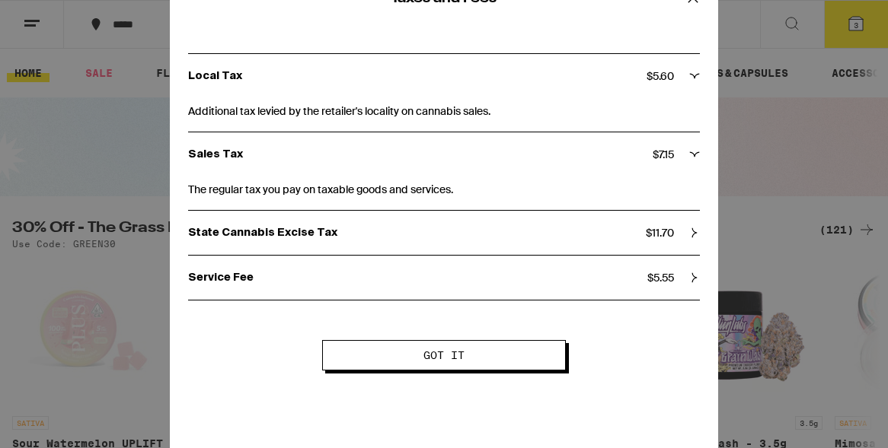
click at [474, 223] on div "State Cannabis Excise Tax $ 11.70" at bounding box center [444, 233] width 512 height 44
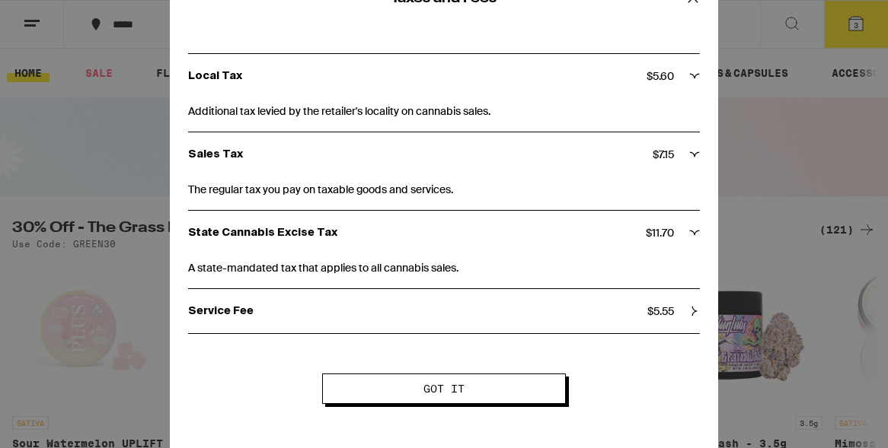
click at [403, 299] on div "Service Fee $ 5.55" at bounding box center [444, 311] width 512 height 44
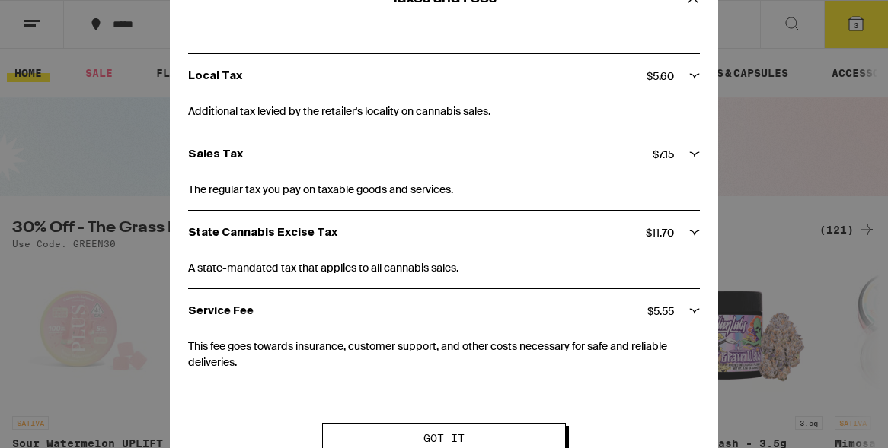
click at [474, 177] on div "Taxes and Fees Local Tax $ 5.60 Additional tax levied by the retailer's localit…" at bounding box center [444, 224] width 888 height 448
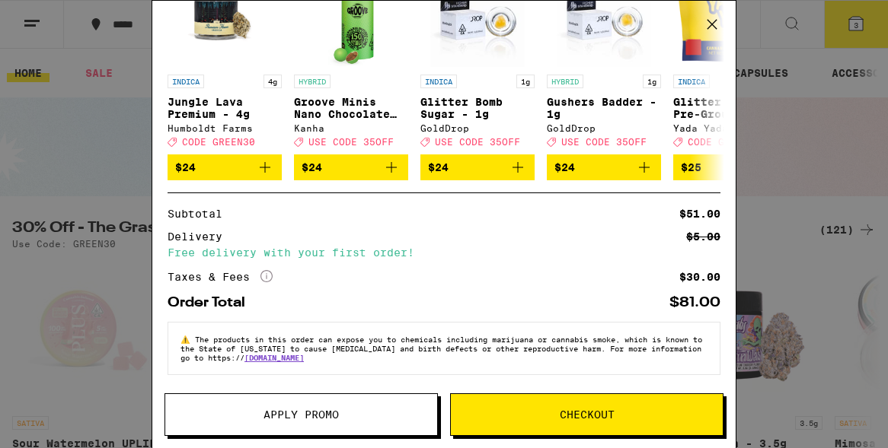
click at [474, 416] on span "Checkout" at bounding box center [587, 415] width 55 height 11
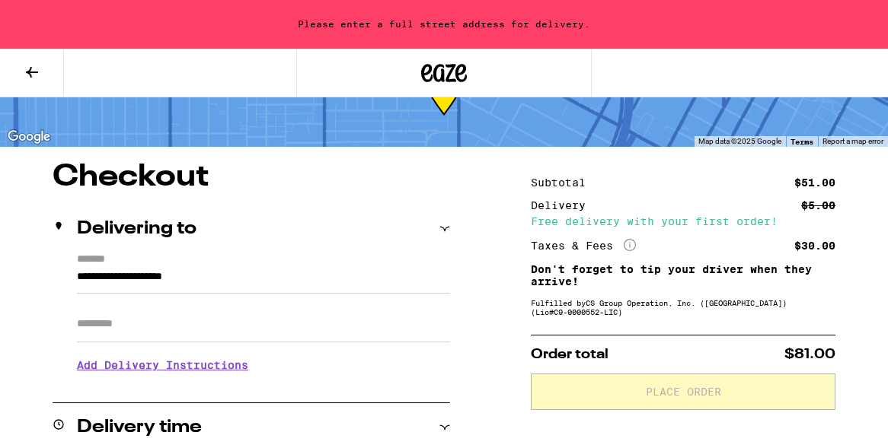
scroll to position [81, 0]
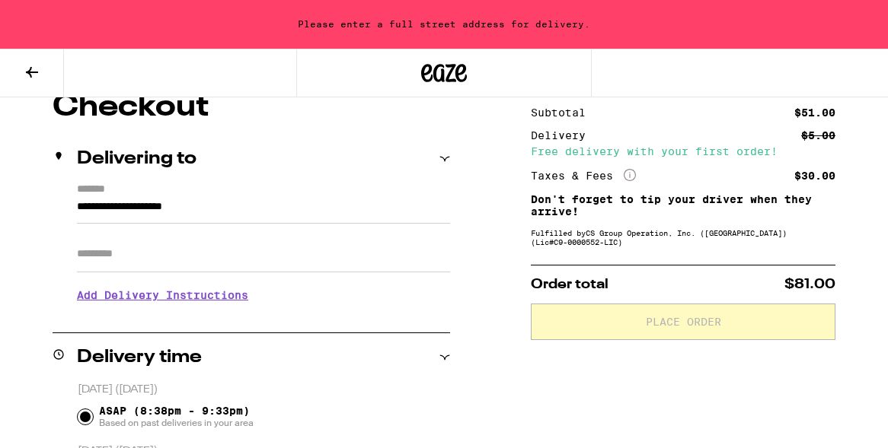
click at [197, 203] on div "**********" at bounding box center [251, 249] width 397 height 132
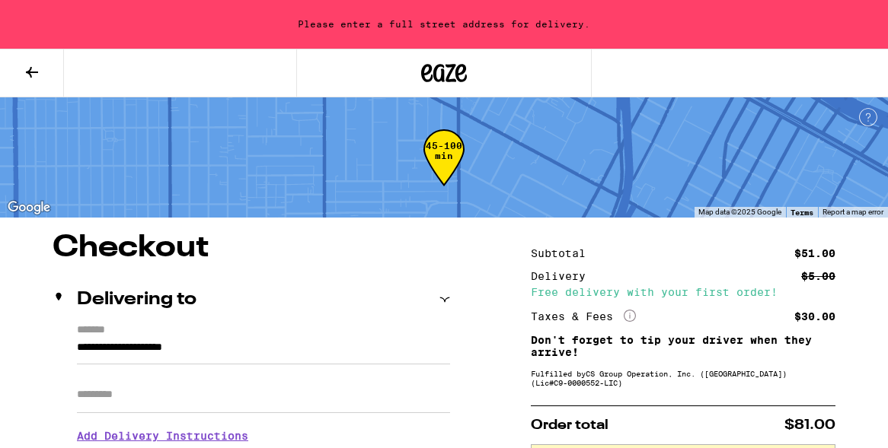
click at [21, 72] on button at bounding box center [32, 73] width 64 height 48
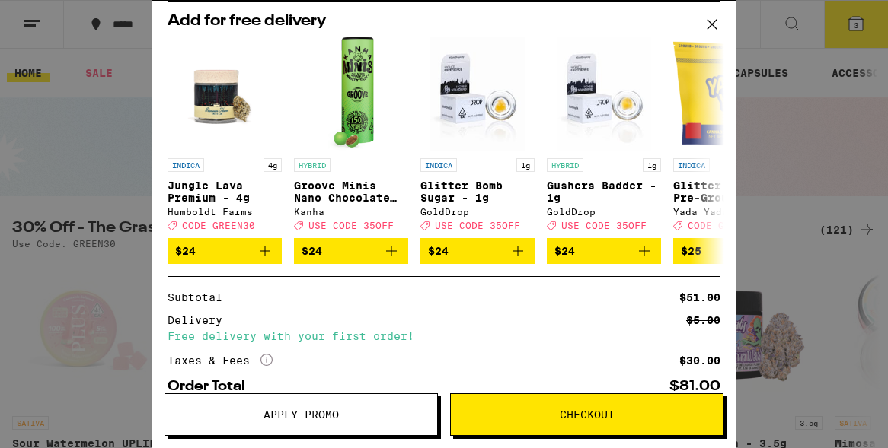
scroll to position [77, 0]
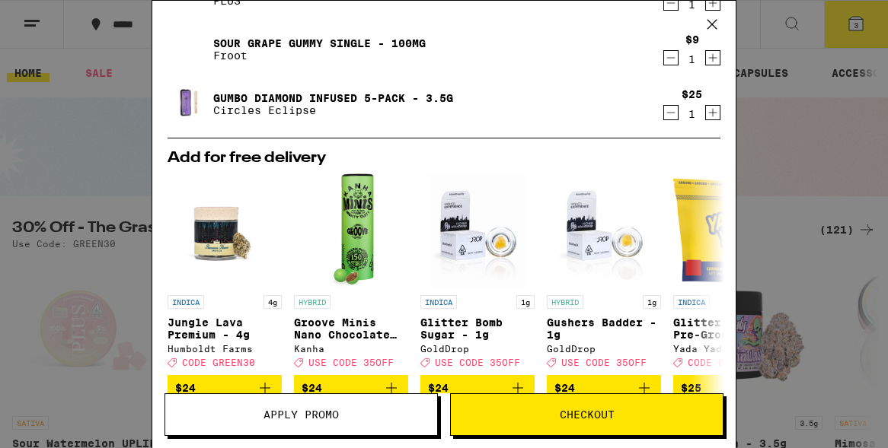
click at [279, 394] on button "Apply Promo" at bounding box center [300, 415] width 273 height 43
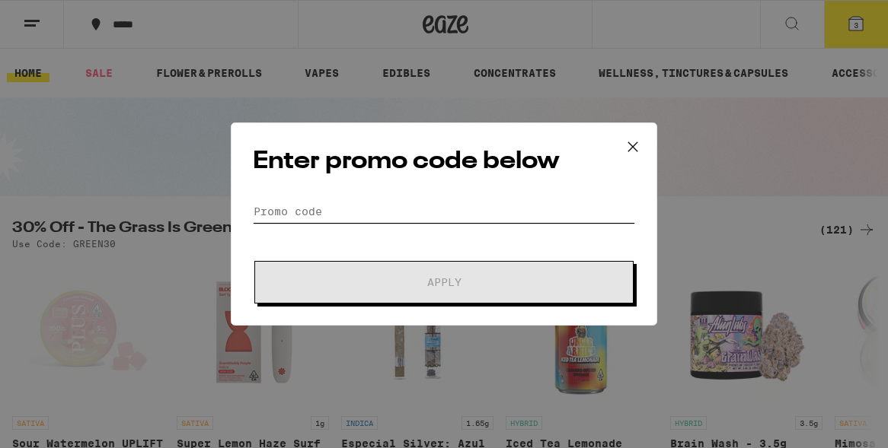
click at [321, 211] on input "Promo Code" at bounding box center [444, 211] width 382 height 23
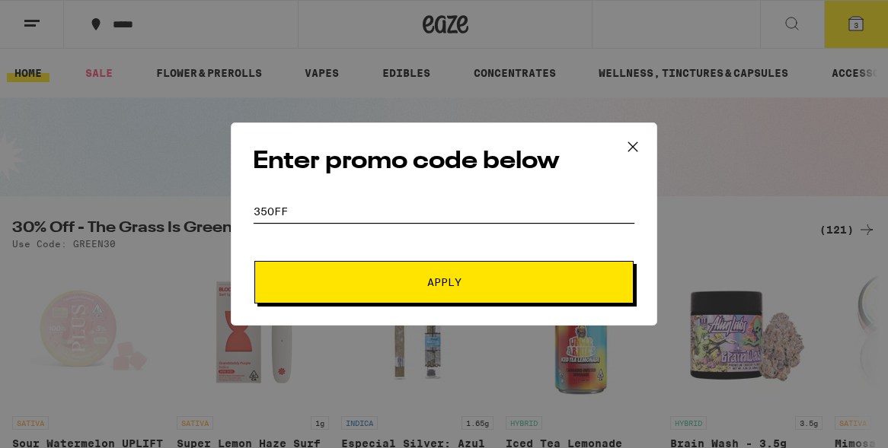
type input "35off"
click at [374, 280] on span "Apply" at bounding box center [444, 282] width 274 height 11
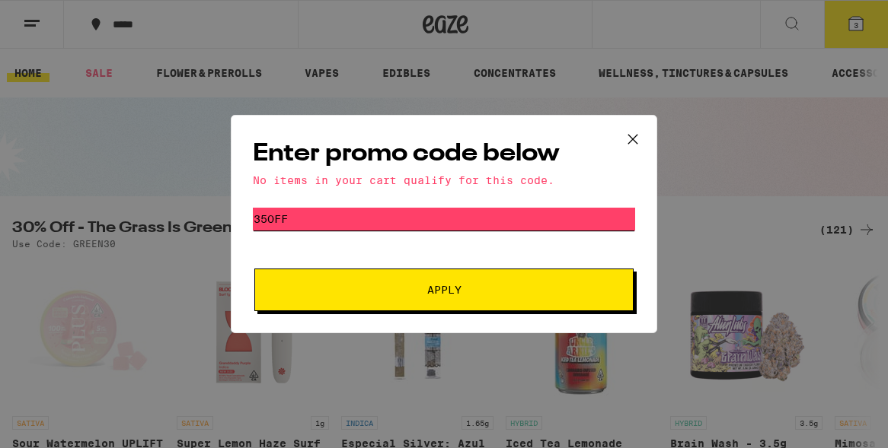
drag, startPoint x: 336, startPoint y: 215, endPoint x: 207, endPoint y: 215, distance: 129.4
click at [207, 215] on div "Enter promo code below No items in your cart qualify for this code. Promo Code …" at bounding box center [444, 224] width 888 height 448
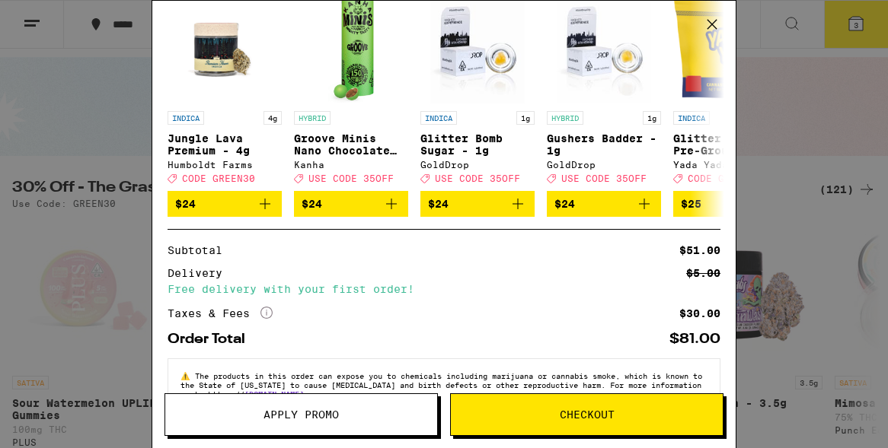
scroll to position [308, 0]
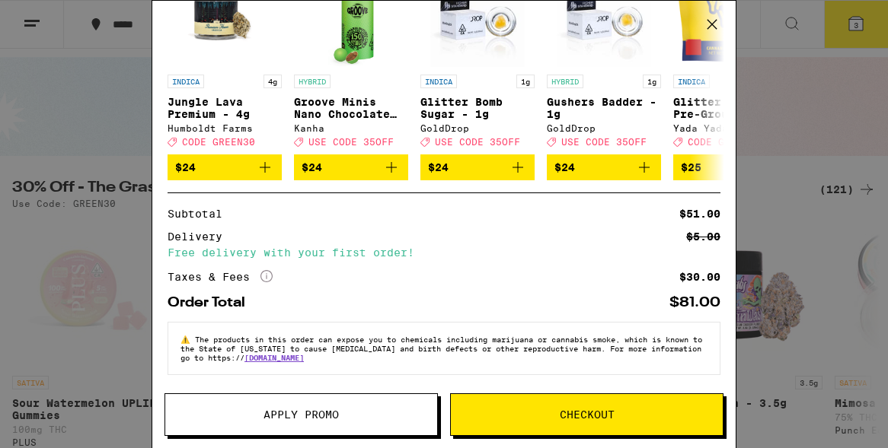
click at [270, 270] on icon "More Info" at bounding box center [266, 276] width 12 height 12
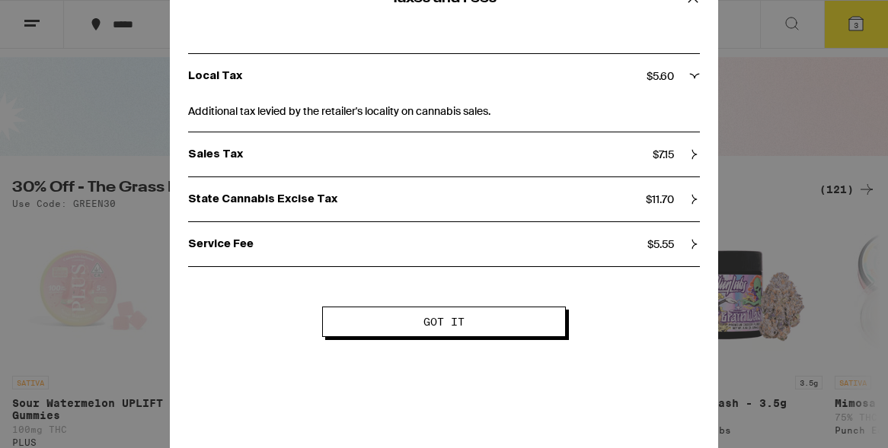
click at [474, 203] on p "State Cannabis Excise Tax" at bounding box center [417, 200] width 458 height 14
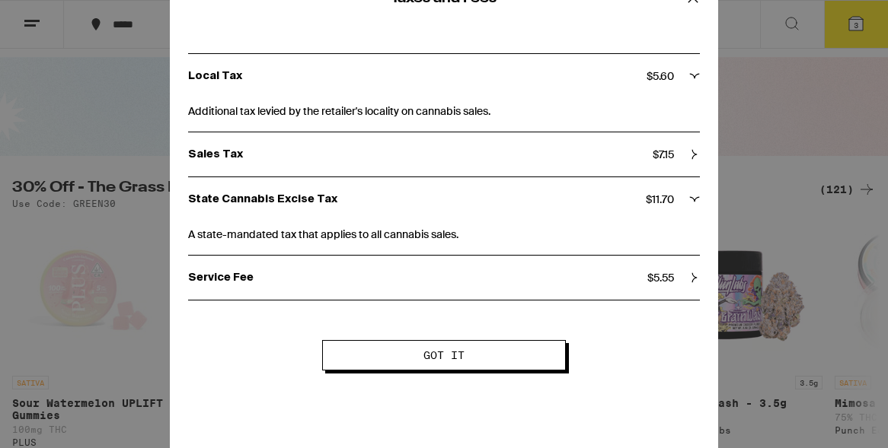
click at [448, 161] on p "Sales Tax" at bounding box center [420, 155] width 464 height 14
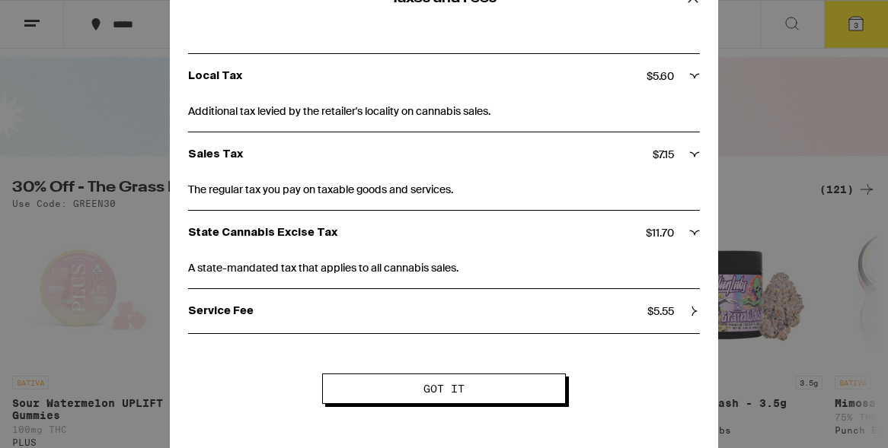
click at [462, 305] on p "Service Fee" at bounding box center [417, 312] width 459 height 14
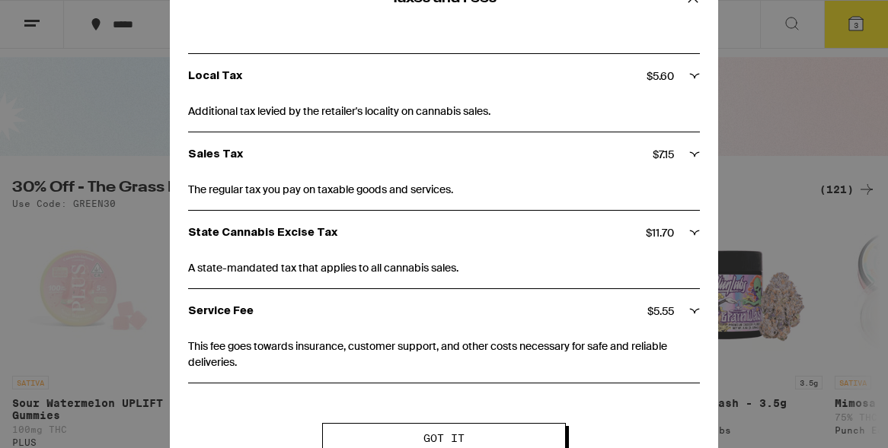
scroll to position [26, 0]
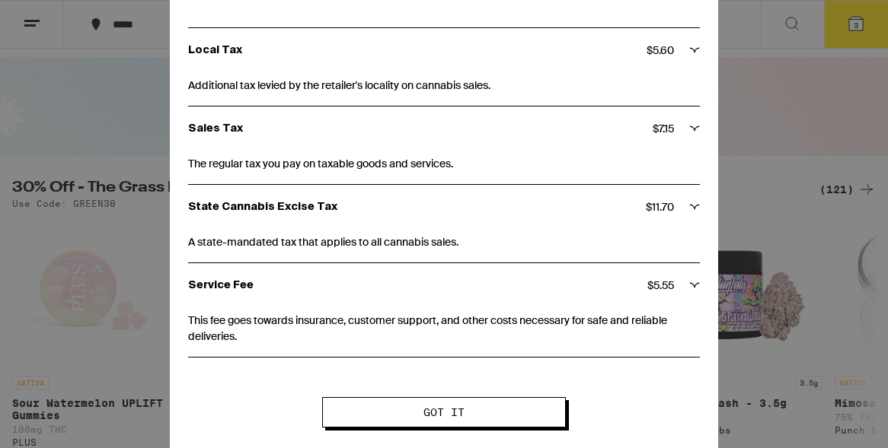
click at [458, 414] on span "Got it" at bounding box center [443, 412] width 41 height 11
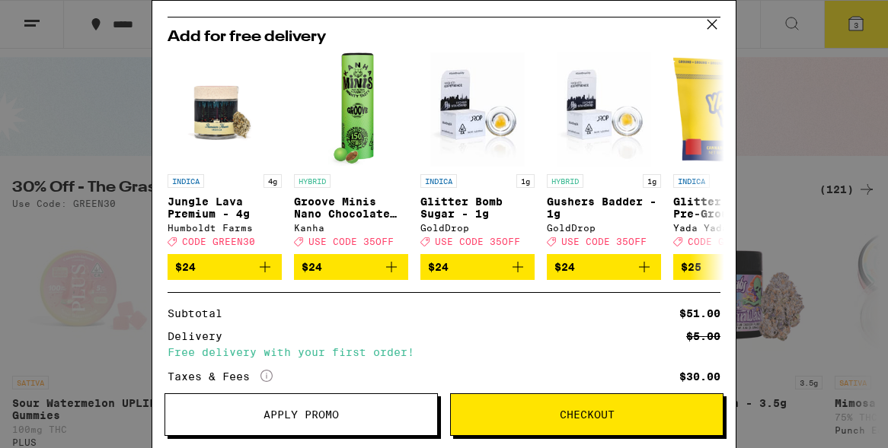
scroll to position [308, 0]
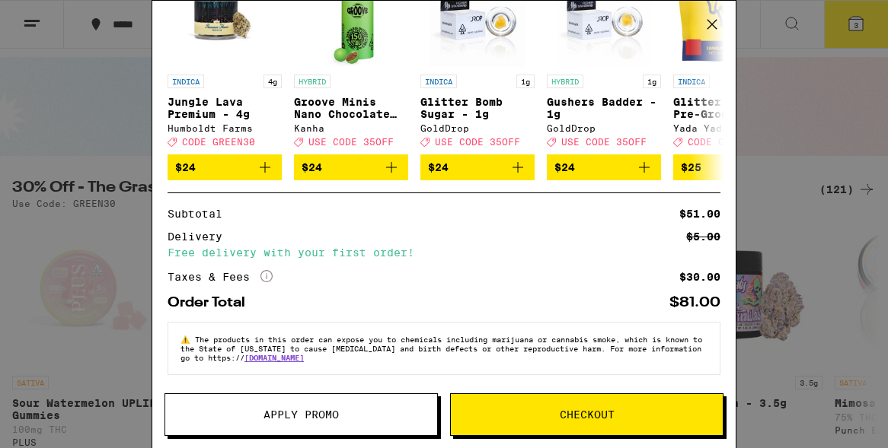
click at [474, 307] on div "Your Cart Sour Watermelon UPLIFT Gummies PLUS $17 1 Sour Grape Gummy Single - 1…" at bounding box center [444, 224] width 888 height 448
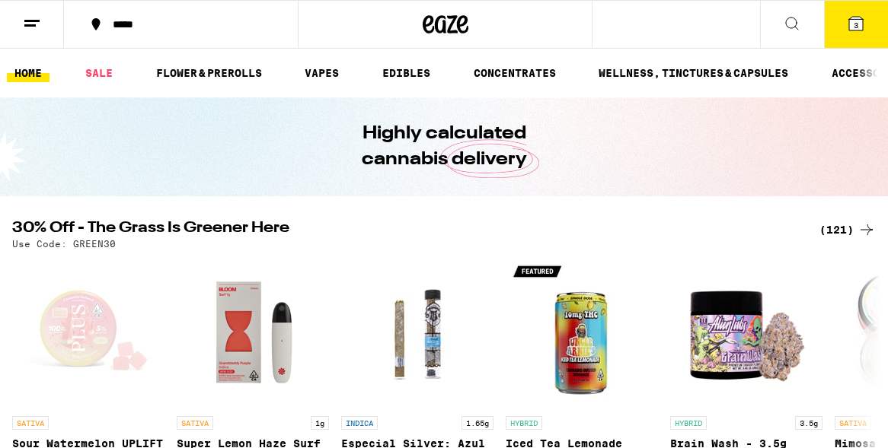
click at [38, 24] on icon at bounding box center [32, 23] width 18 height 18
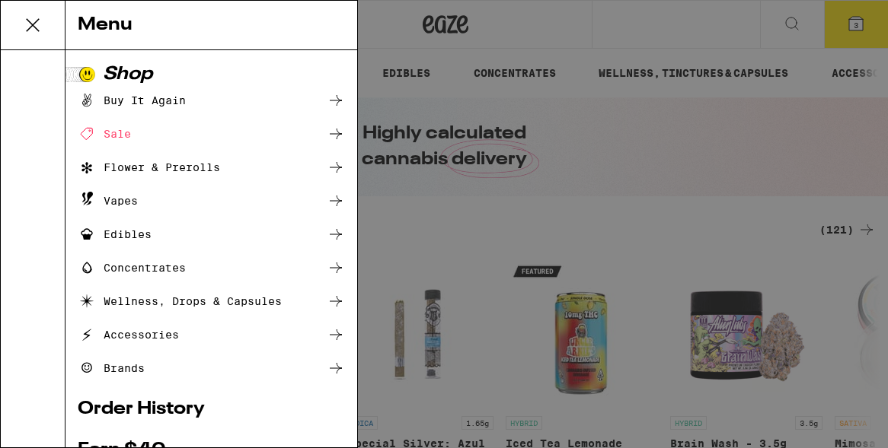
scroll to position [251, 0]
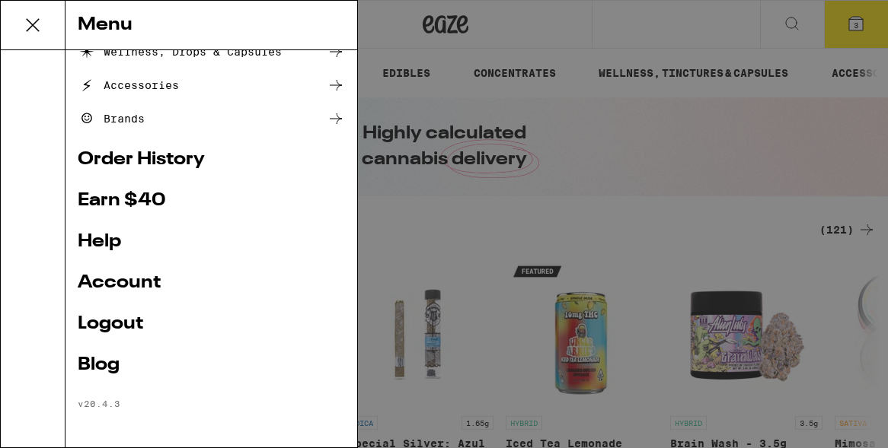
click at [122, 192] on link "Earn $ 40" at bounding box center [211, 201] width 267 height 18
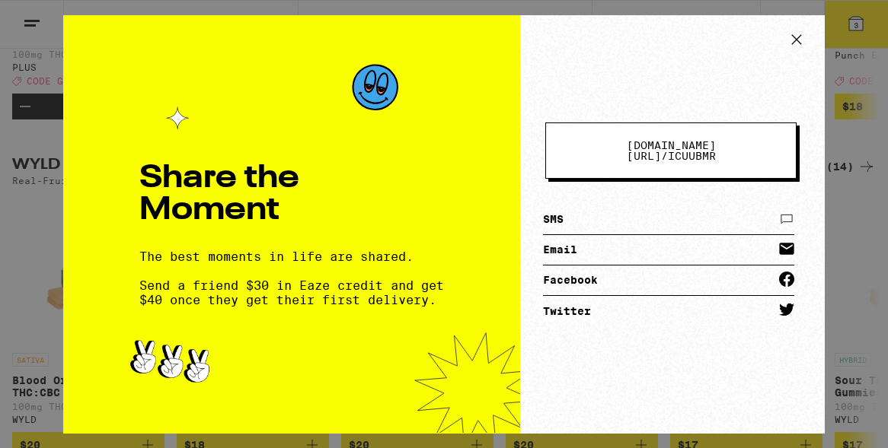
scroll to position [0, 0]
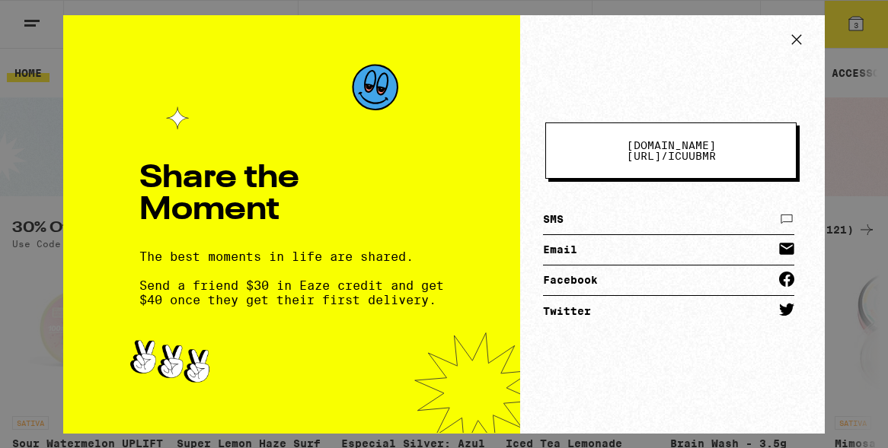
click at [474, 44] on icon at bounding box center [796, 39] width 23 height 23
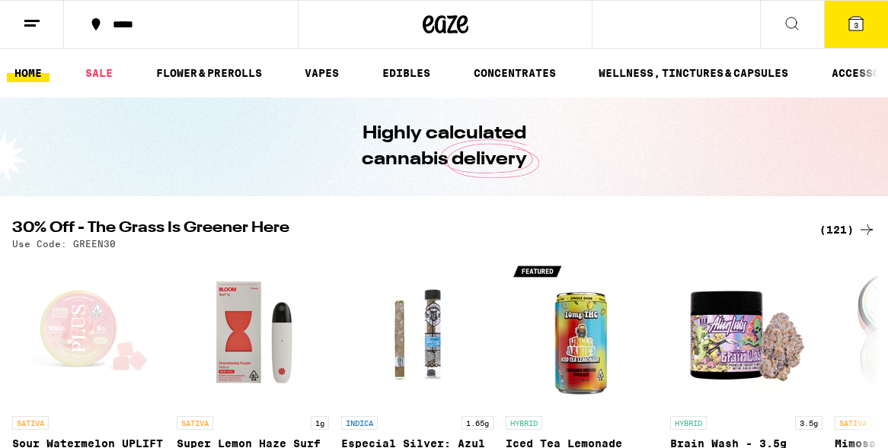
click at [474, 28] on span "3" at bounding box center [855, 25] width 5 height 9
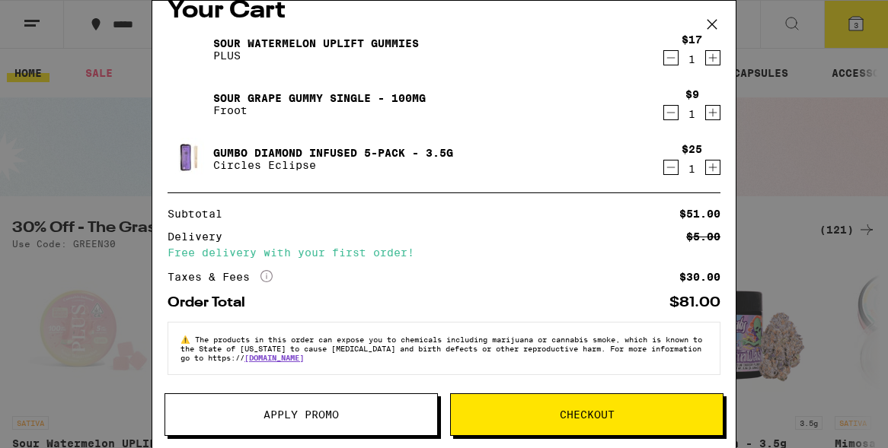
scroll to position [44, 0]
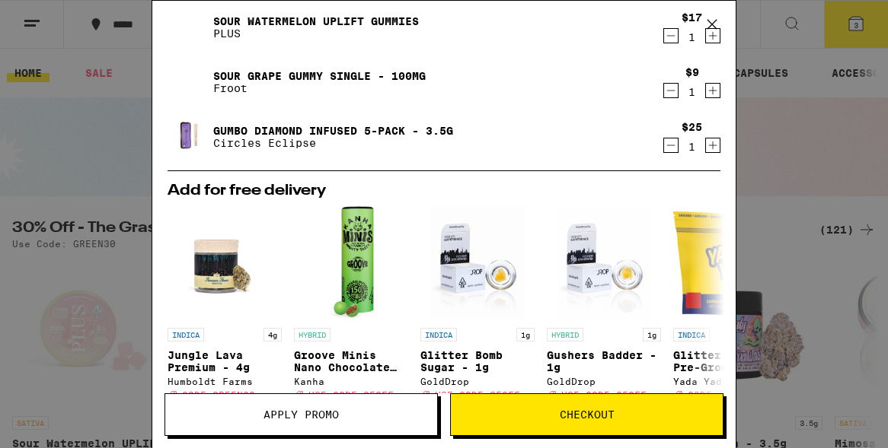
click at [474, 145] on icon "Decrement" at bounding box center [671, 145] width 14 height 18
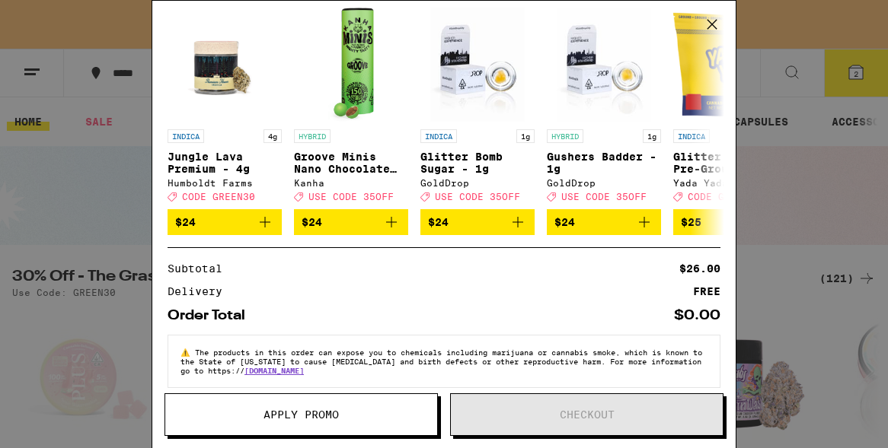
scroll to position [236, 0]
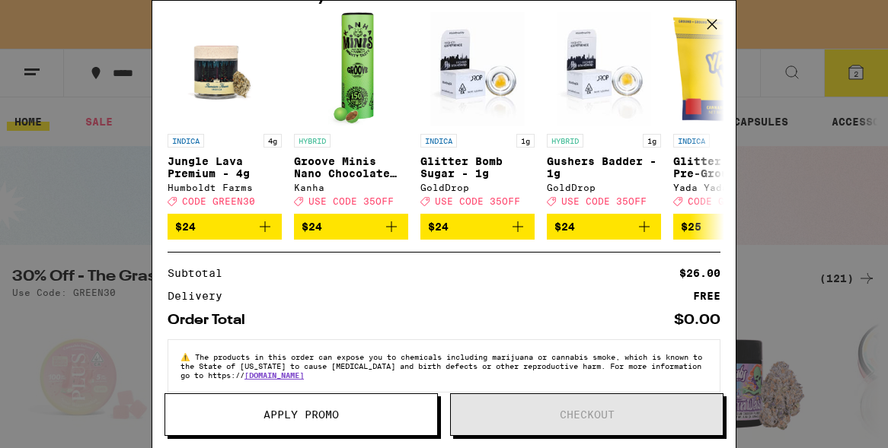
click at [474, 199] on div "Your Cart Your cart is under the $50 minimum. Sour Watermelon UPLIFT Gummies PL…" at bounding box center [444, 224] width 888 height 448
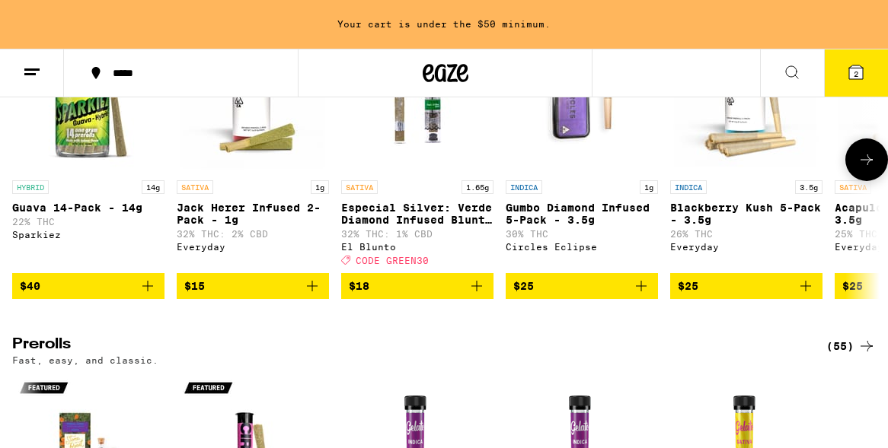
scroll to position [3896, 0]
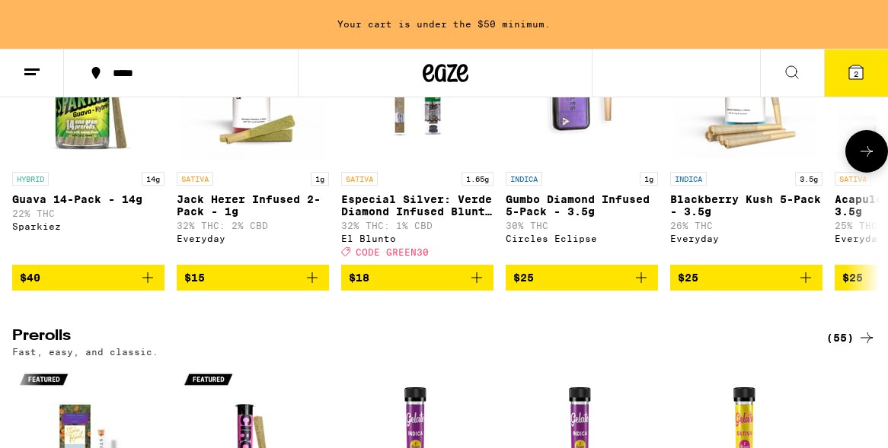
click at [474, 283] on icon "Add to bag" at bounding box center [641, 278] width 11 height 11
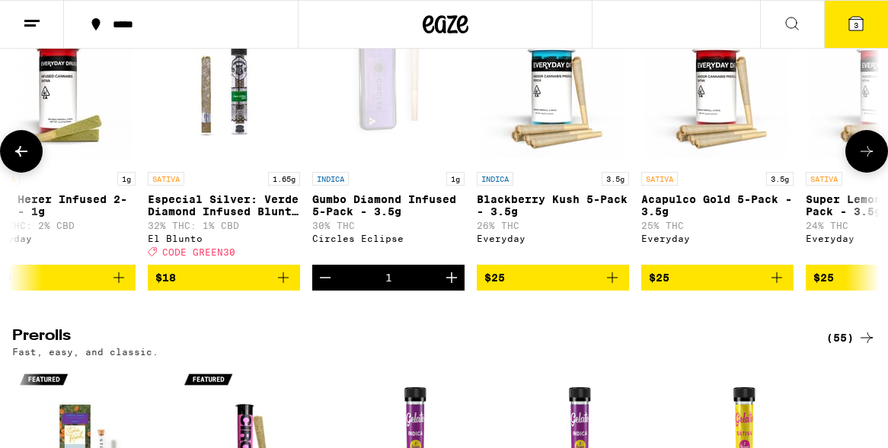
scroll to position [0, 203]
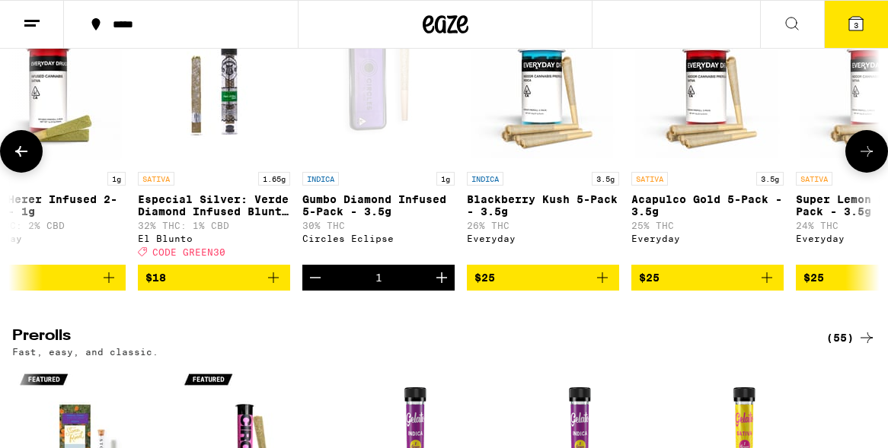
click at [313, 287] on icon "Decrement" at bounding box center [315, 278] width 18 height 18
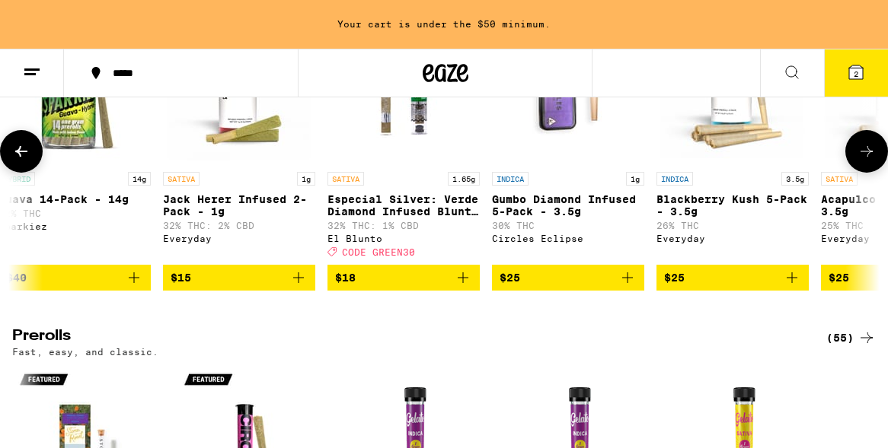
scroll to position [0, 0]
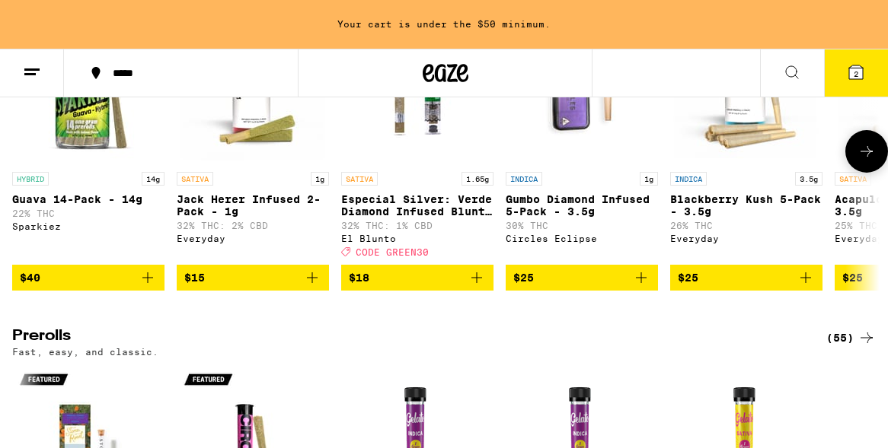
click at [474, 287] on icon "Add to bag" at bounding box center [641, 278] width 18 height 18
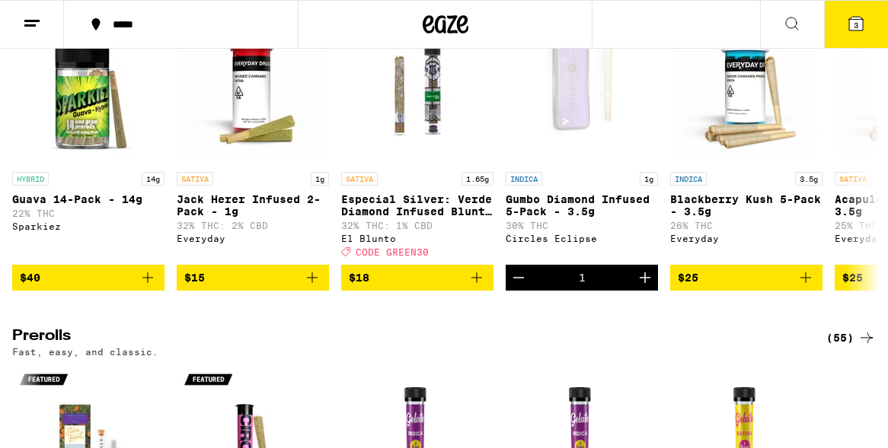
click at [474, 40] on button "3" at bounding box center [856, 24] width 64 height 47
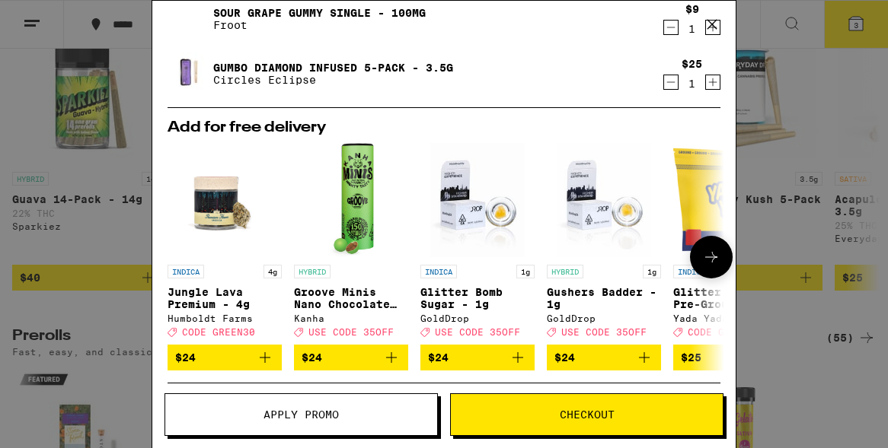
scroll to position [308, 0]
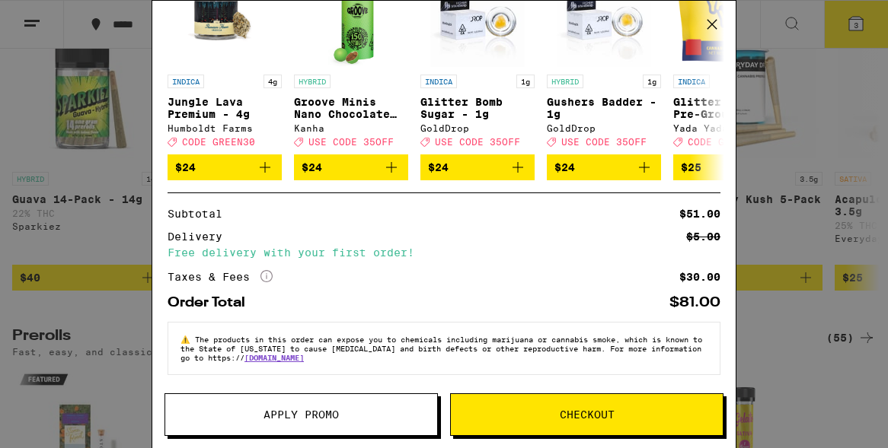
click at [474, 277] on div "Taxes & Fees More Info $30.00" at bounding box center [443, 277] width 553 height 14
click at [474, 276] on div "$30.00" at bounding box center [699, 277] width 41 height 11
click at [474, 282] on div "Your Cart Sour Watermelon UPLIFT Gummies PLUS $17 1 Sour Grape Gummy Single - 1…" at bounding box center [444, 224] width 888 height 448
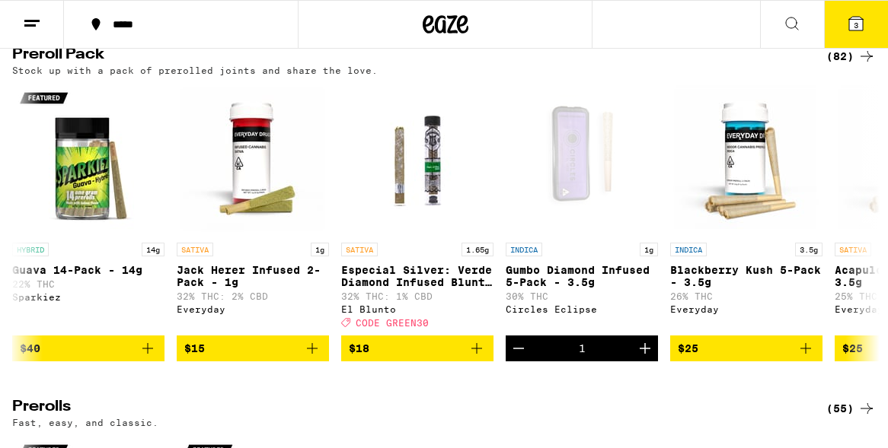
scroll to position [3157, 0]
